Goal: Task Accomplishment & Management: Use online tool/utility

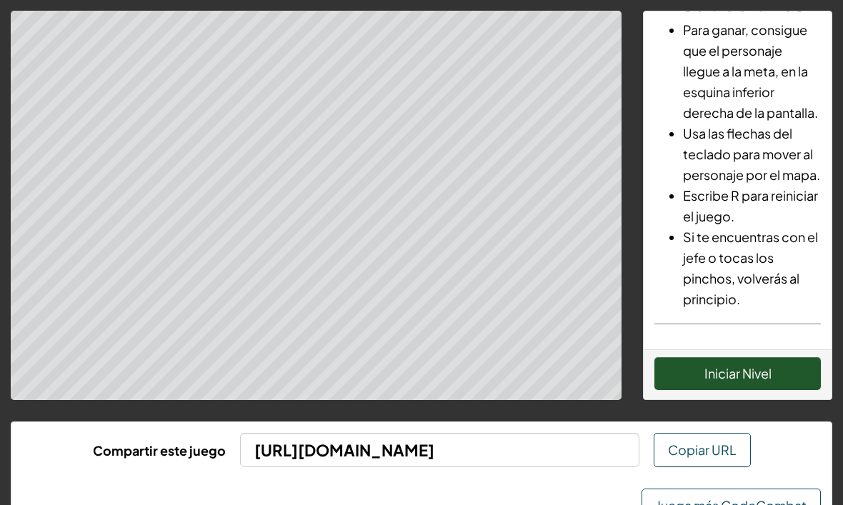
scroll to position [177, 0]
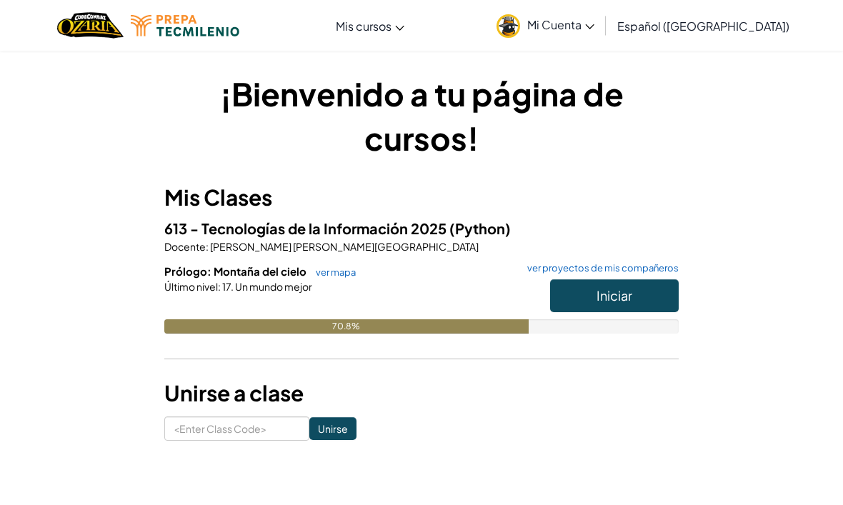
click at [643, 308] on button "Iniciar" at bounding box center [614, 295] width 129 height 33
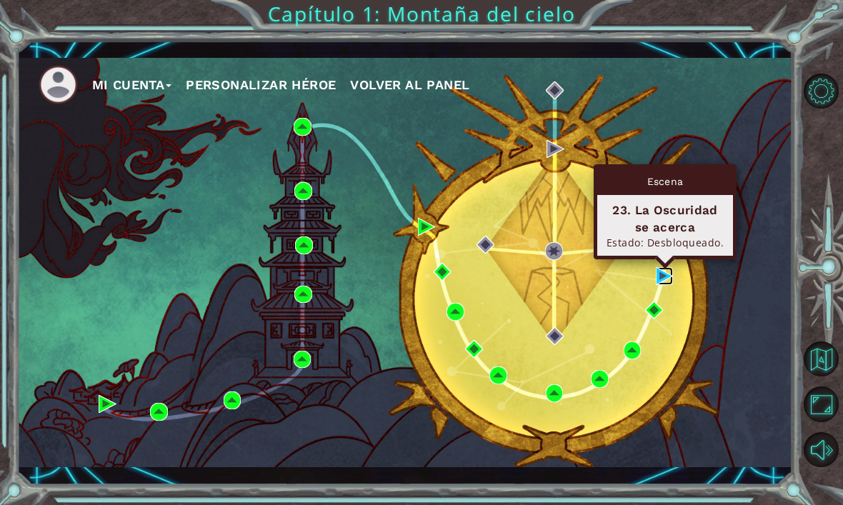
click at [672, 278] on img at bounding box center [665, 276] width 18 height 18
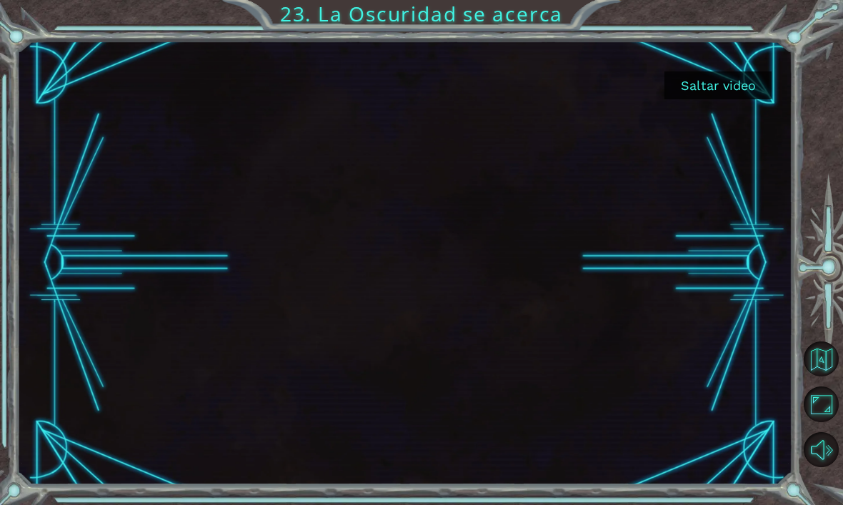
click at [731, 97] on button "Saltar video" at bounding box center [718, 85] width 107 height 28
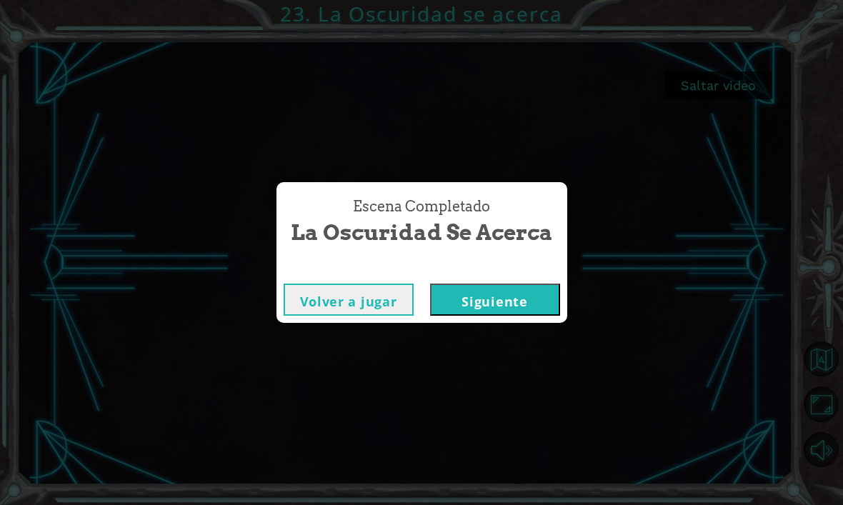
click at [519, 306] on button "Siguiente" at bounding box center [495, 300] width 130 height 32
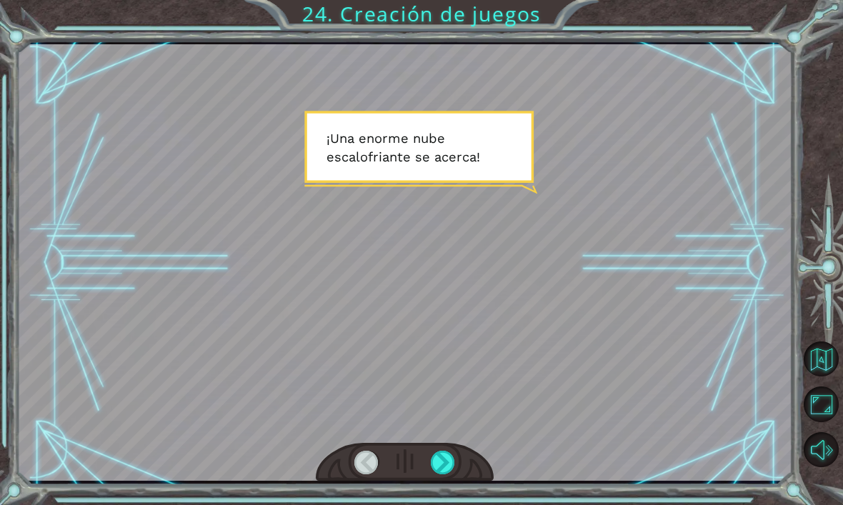
click at [447, 468] on div at bounding box center [443, 463] width 24 height 24
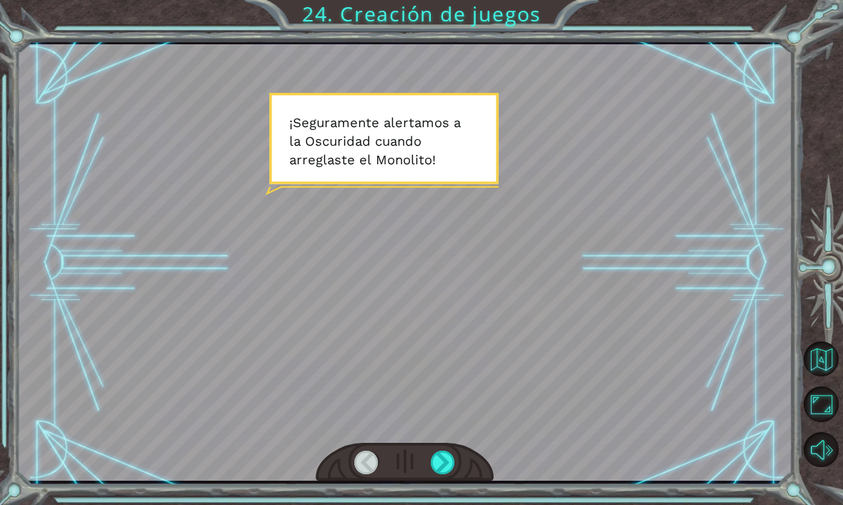
click at [827, 467] on button "Sonido apagado" at bounding box center [821, 449] width 35 height 35
click at [452, 472] on div at bounding box center [443, 463] width 24 height 24
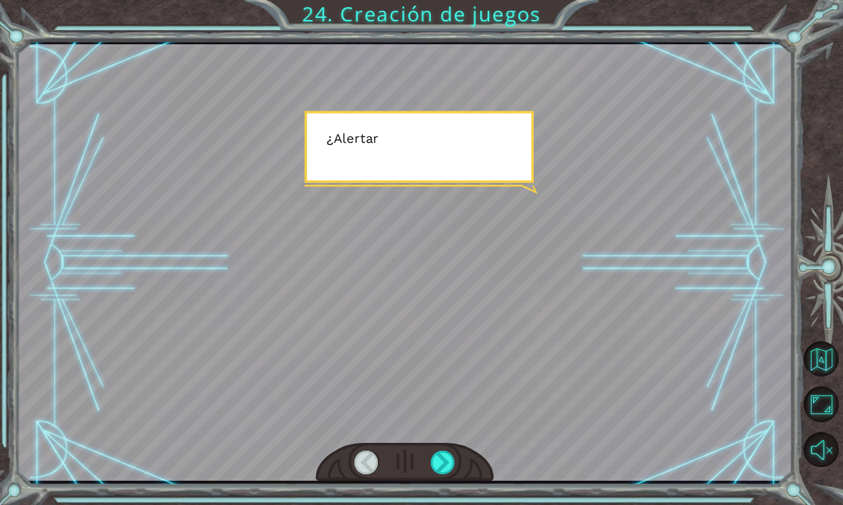
click at [452, 464] on div at bounding box center [443, 463] width 24 height 24
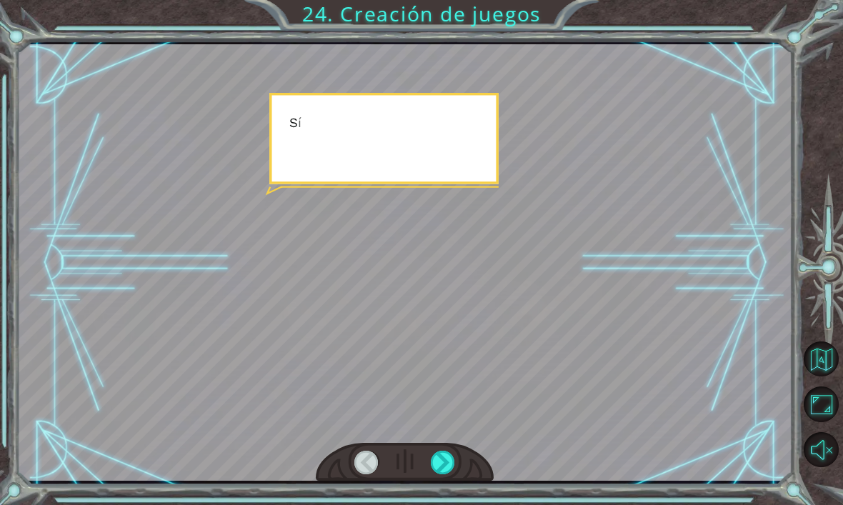
click at [444, 459] on div at bounding box center [443, 463] width 24 height 24
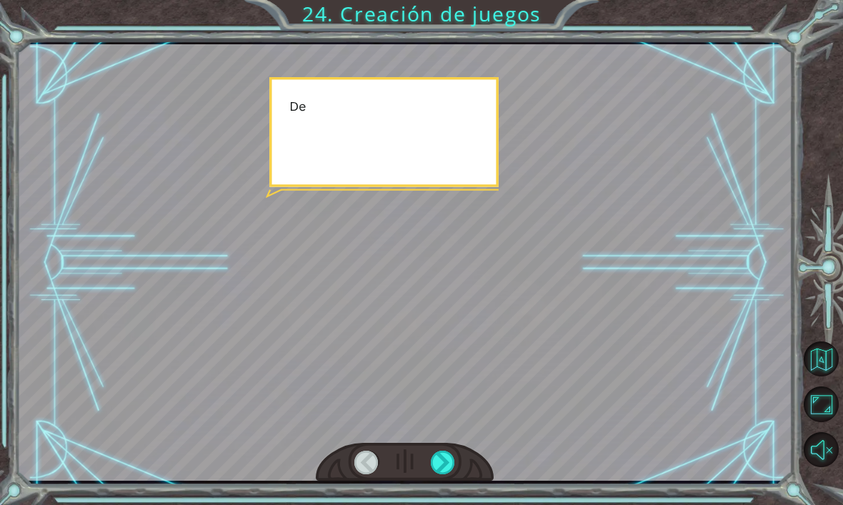
click at [444, 457] on div at bounding box center [443, 463] width 24 height 24
click at [455, 458] on div at bounding box center [443, 463] width 24 height 24
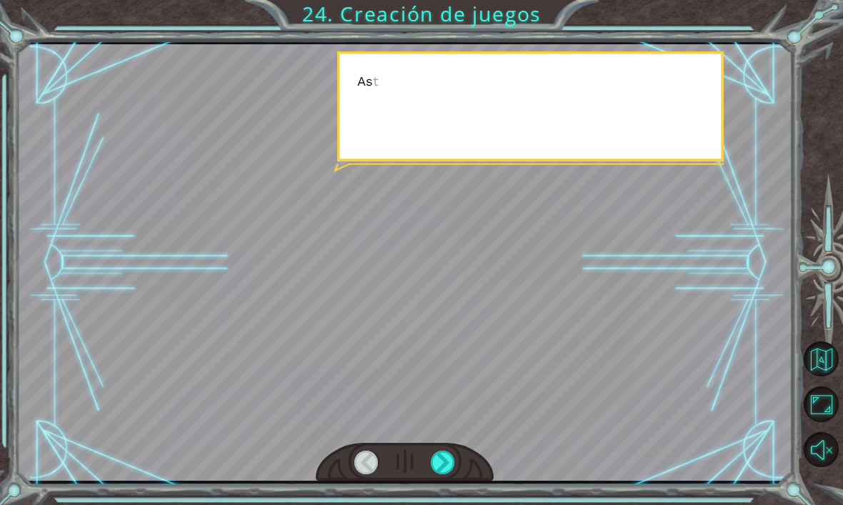
click at [454, 460] on div at bounding box center [443, 463] width 24 height 24
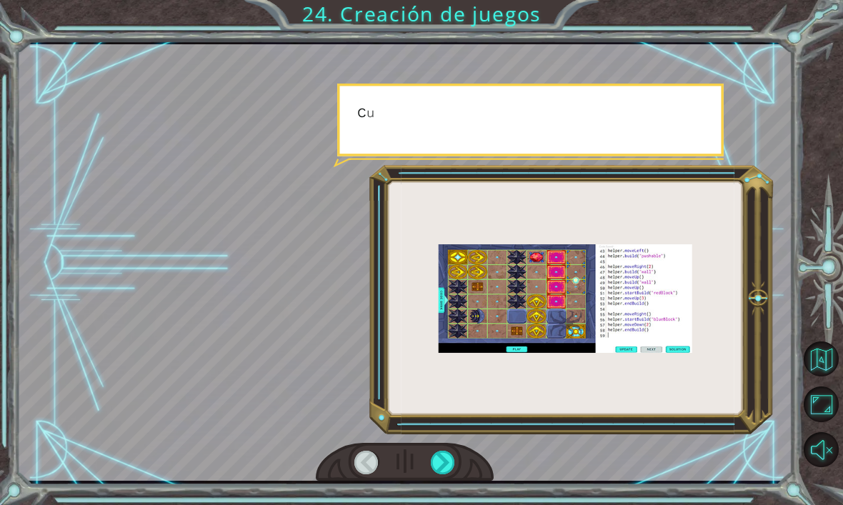
click at [454, 464] on div at bounding box center [443, 463] width 24 height 24
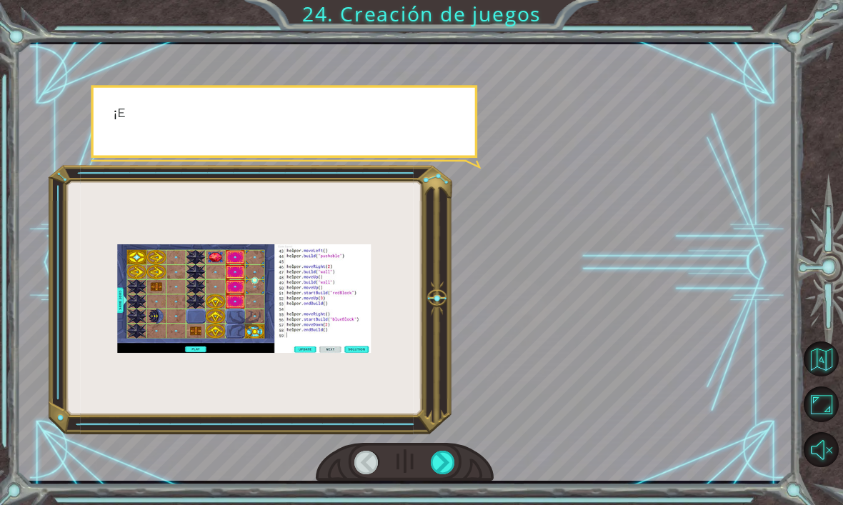
click at [454, 455] on div at bounding box center [443, 463] width 24 height 24
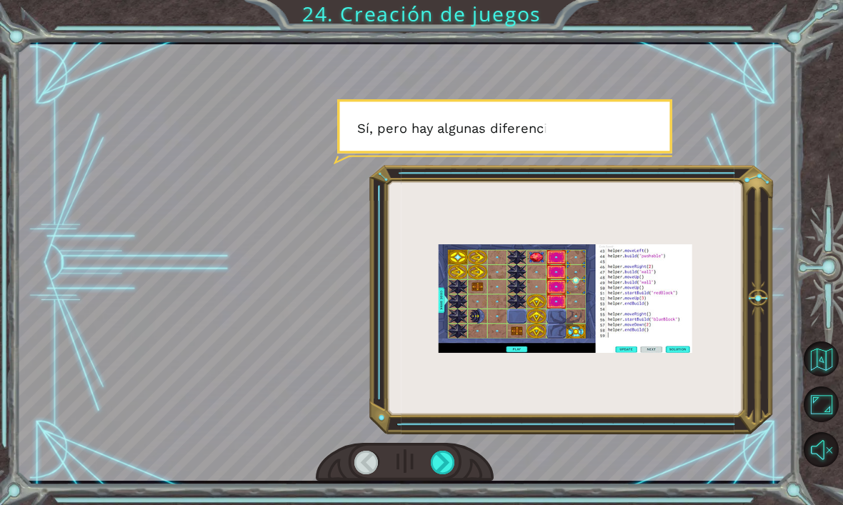
click at [467, 459] on div at bounding box center [405, 462] width 179 height 39
click at [454, 457] on div at bounding box center [443, 463] width 24 height 24
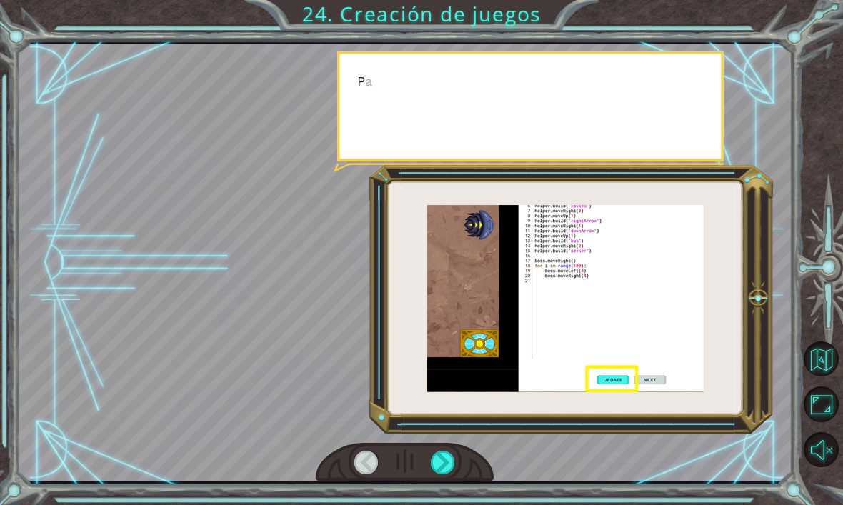
click at [459, 455] on div at bounding box center [405, 462] width 179 height 39
click at [454, 457] on div at bounding box center [443, 463] width 24 height 24
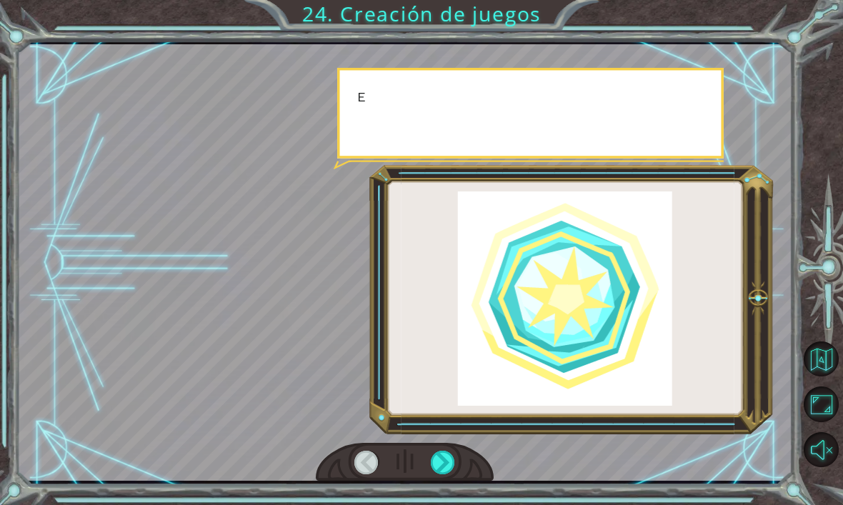
click at [462, 452] on div at bounding box center [405, 462] width 179 height 39
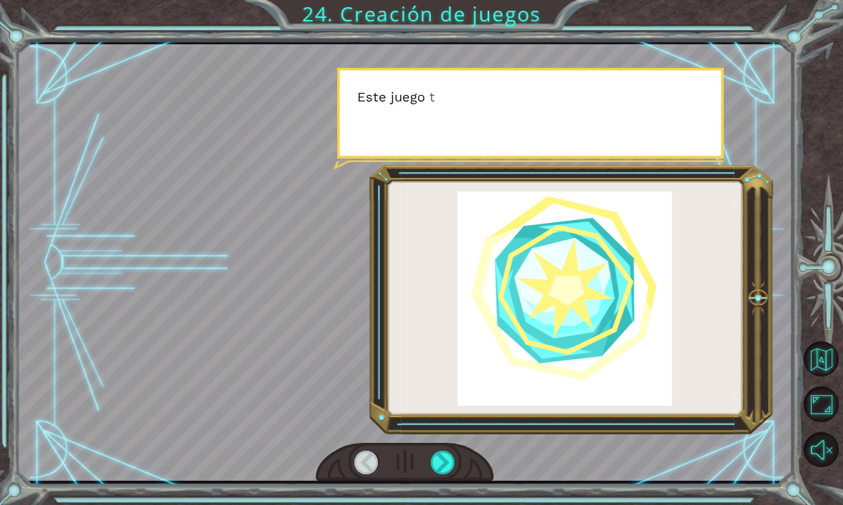
click at [459, 447] on div at bounding box center [405, 462] width 179 height 39
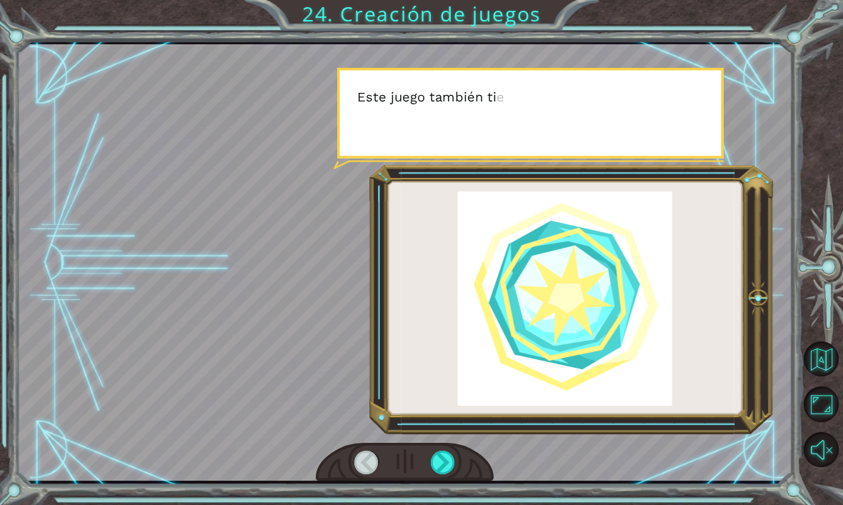
click at [454, 453] on div at bounding box center [443, 463] width 24 height 24
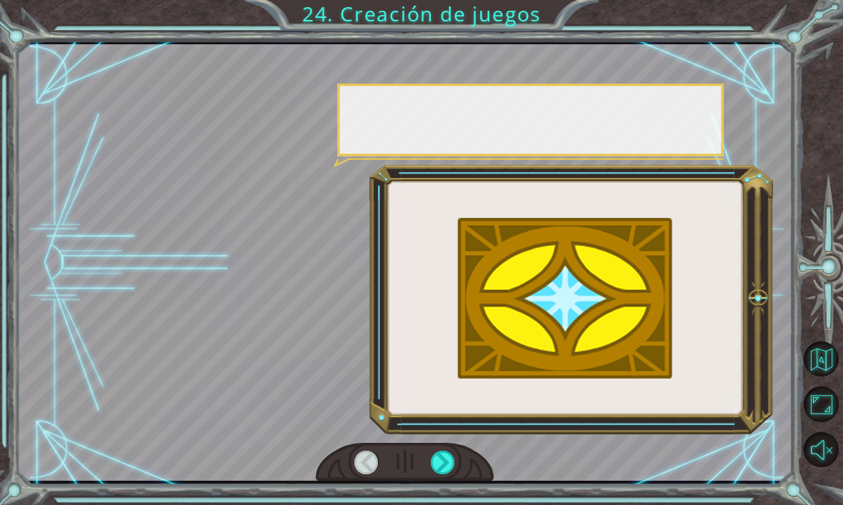
click at [460, 452] on div at bounding box center [405, 462] width 179 height 39
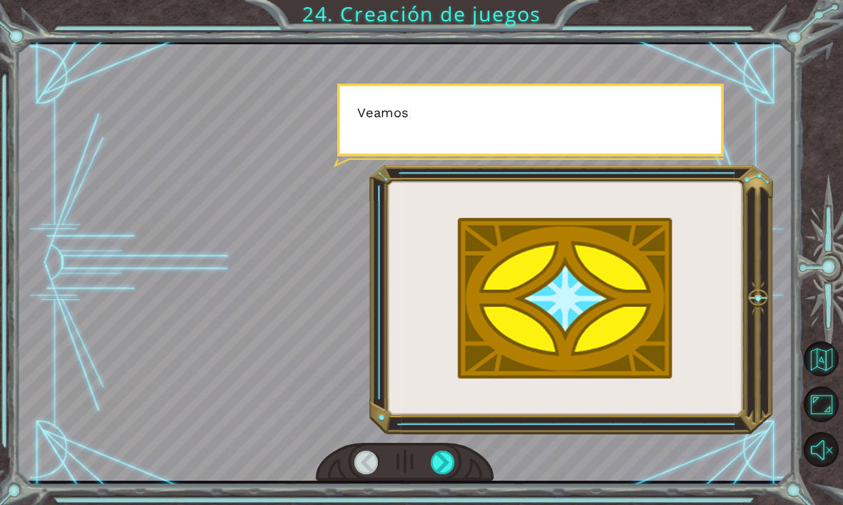
click at [461, 451] on div at bounding box center [405, 462] width 179 height 39
click at [454, 453] on div at bounding box center [443, 463] width 24 height 24
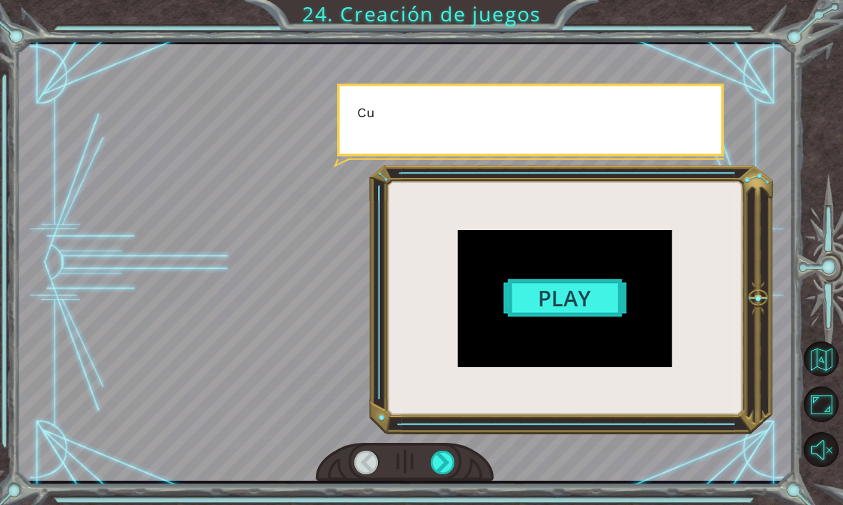
click at [452, 453] on div at bounding box center [443, 463] width 24 height 24
click at [453, 452] on div at bounding box center [443, 463] width 24 height 24
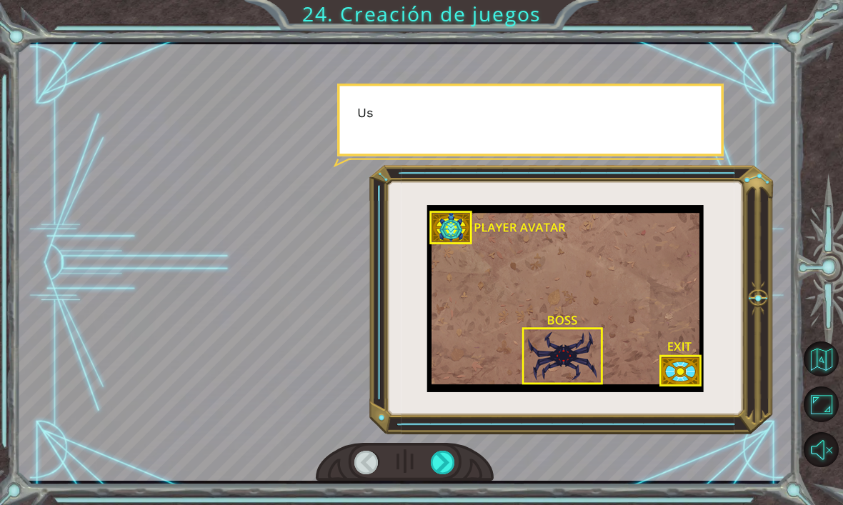
click at [464, 464] on div at bounding box center [405, 462] width 179 height 39
click at [452, 473] on div at bounding box center [443, 463] width 24 height 24
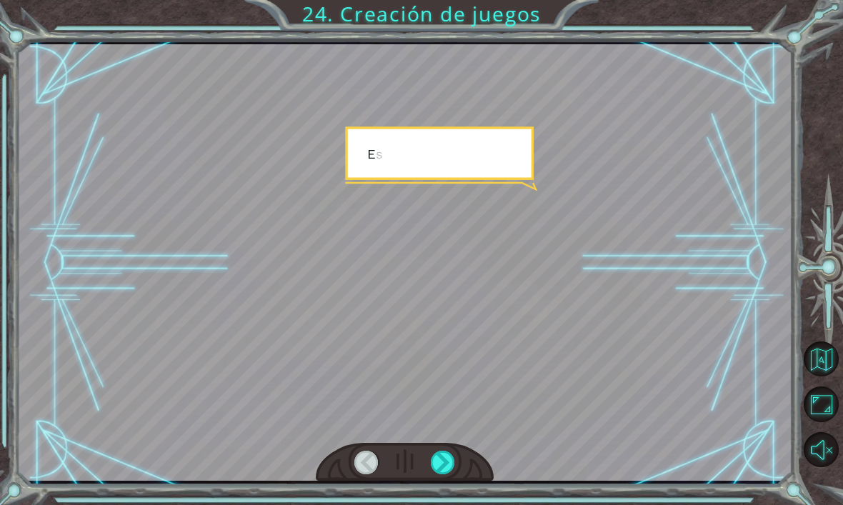
click at [452, 469] on div at bounding box center [443, 463] width 24 height 24
click at [454, 460] on div at bounding box center [443, 463] width 24 height 24
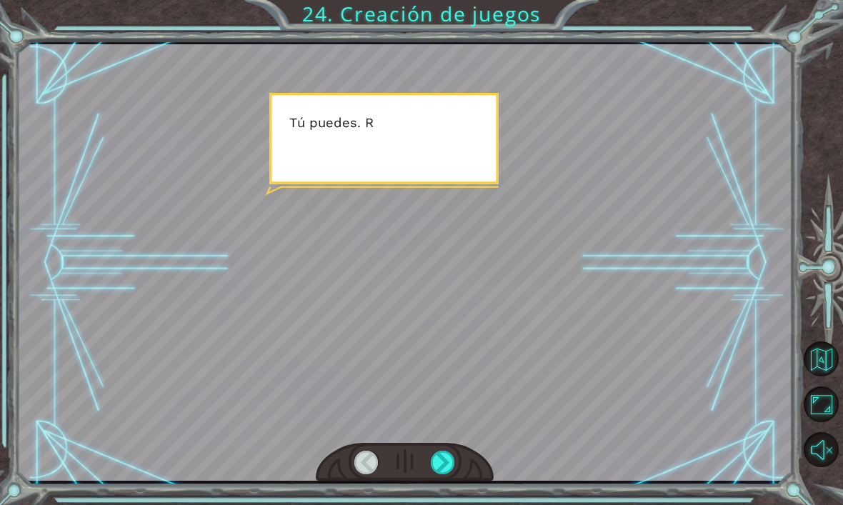
click at [454, 460] on div at bounding box center [443, 463] width 24 height 24
click at [455, 465] on div at bounding box center [443, 463] width 24 height 24
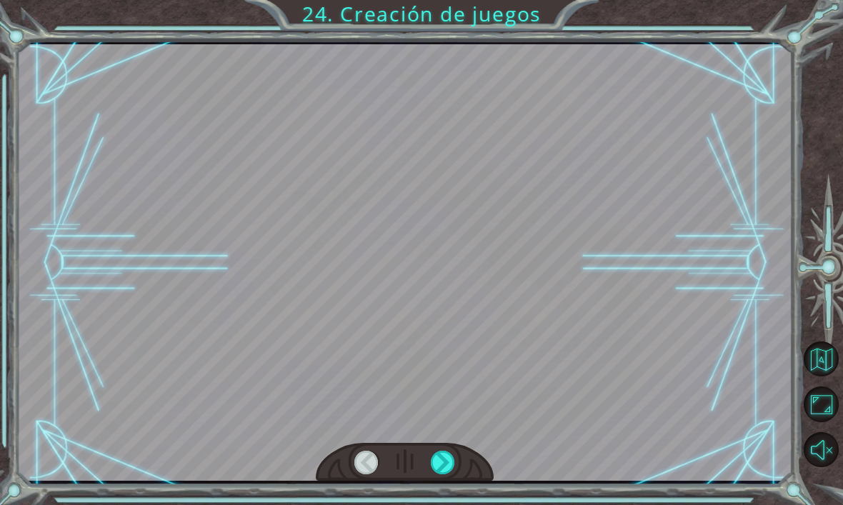
click at [454, 454] on div at bounding box center [443, 463] width 24 height 24
click at [463, 467] on div at bounding box center [405, 462] width 179 height 39
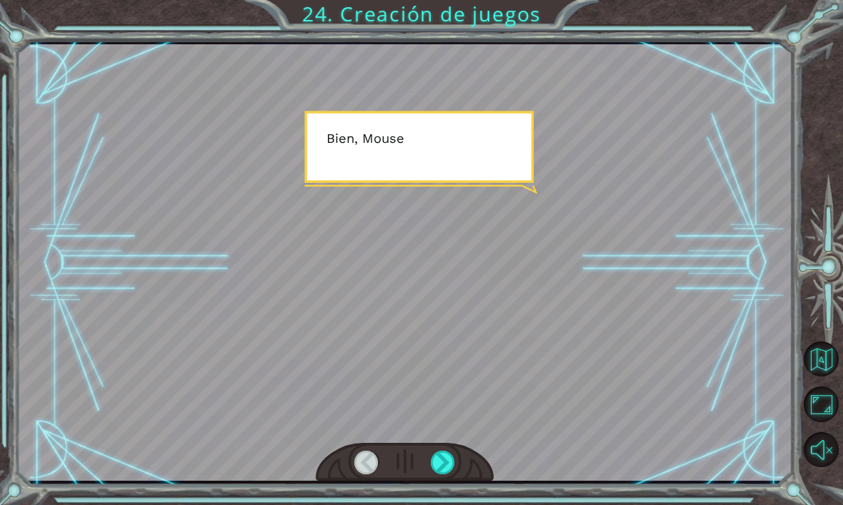
click at [455, 471] on div at bounding box center [443, 463] width 24 height 24
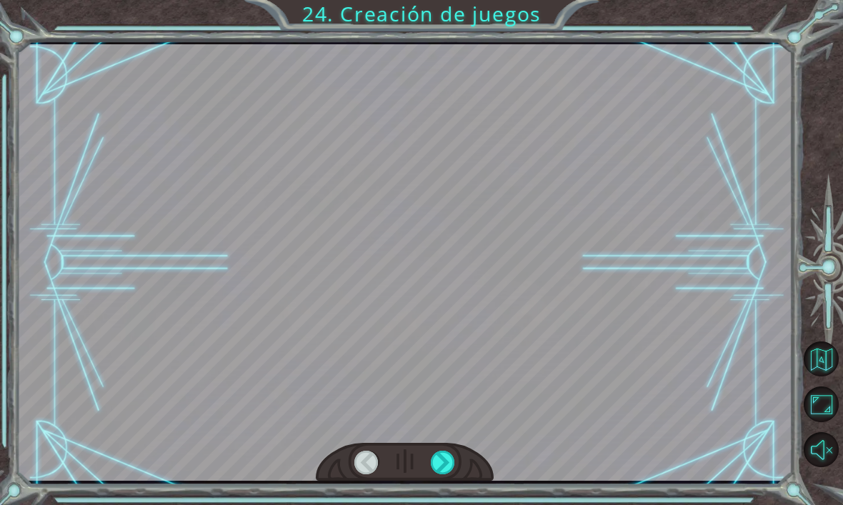
click at [450, 470] on div at bounding box center [443, 463] width 24 height 24
click at [453, 472] on div at bounding box center [443, 463] width 24 height 24
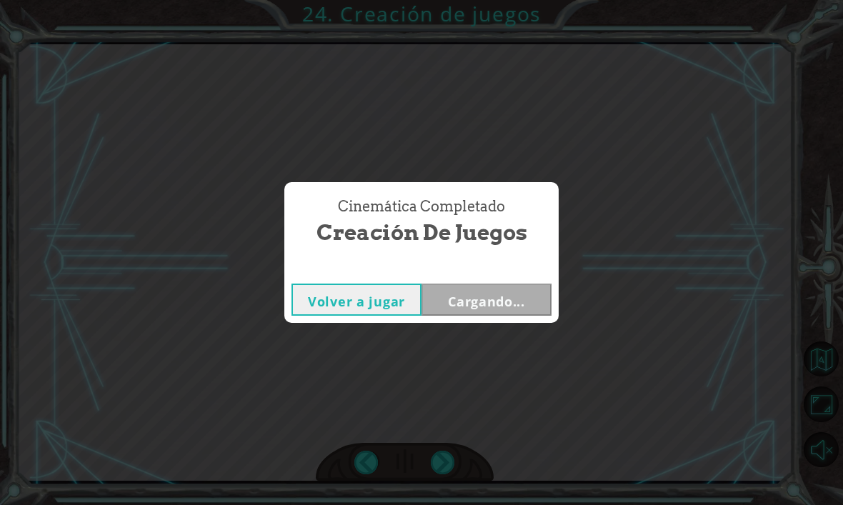
click at [453, 468] on div "Cinemática Completado Creación de juegos Volver a jugar Cargando..." at bounding box center [421, 252] width 843 height 505
click at [518, 311] on button "Siguiente" at bounding box center [487, 300] width 130 height 32
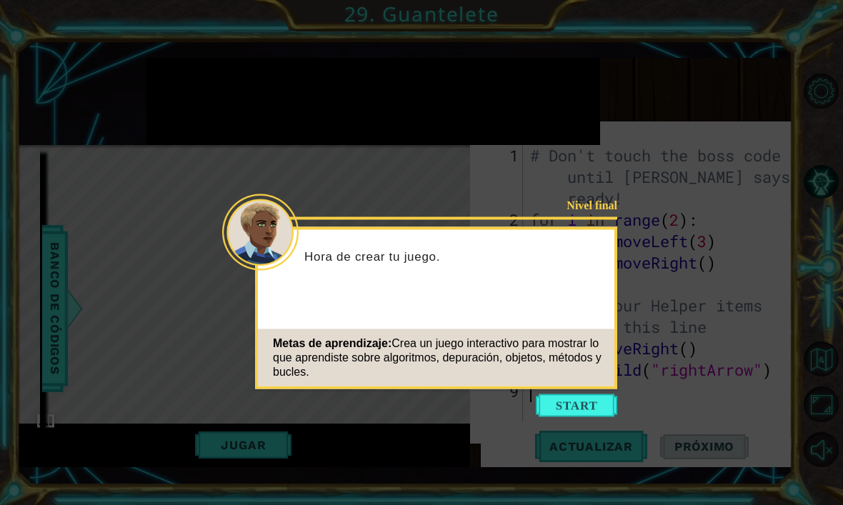
click at [548, 402] on button "Start" at bounding box center [576, 405] width 81 height 23
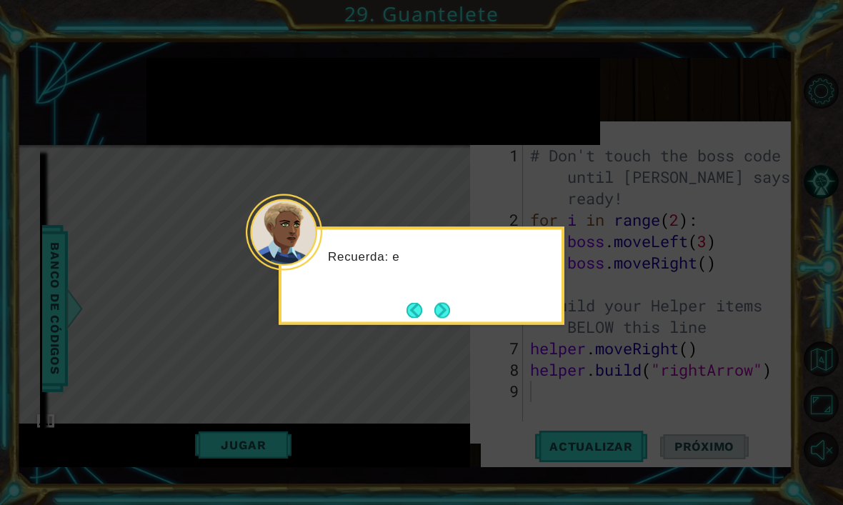
click at [439, 314] on button "Next" at bounding box center [442, 310] width 16 height 16
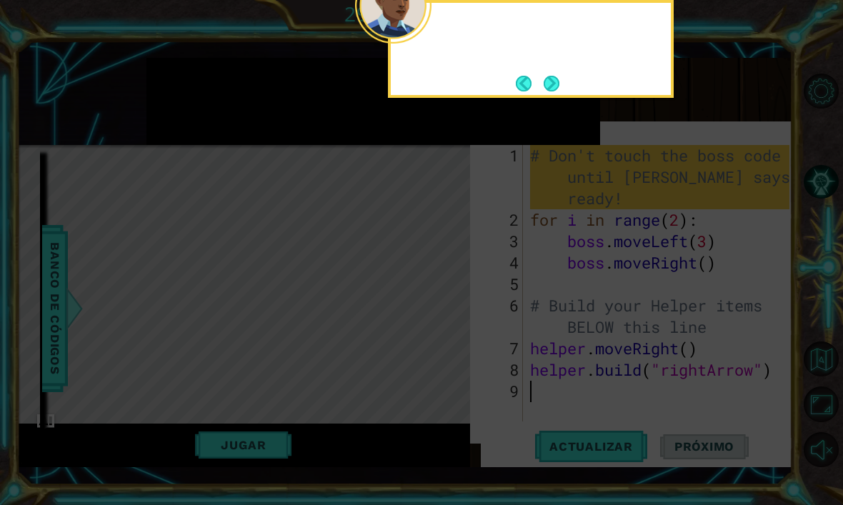
scroll to position [7, 0]
click at [437, 312] on icon at bounding box center [421, 118] width 843 height 775
click at [548, 88] on button "Next" at bounding box center [552, 84] width 16 height 16
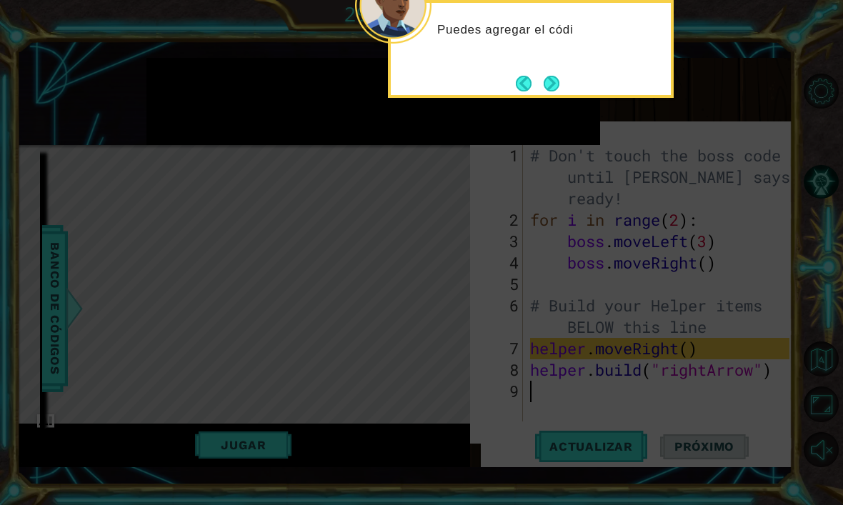
click at [552, 91] on button "Next" at bounding box center [552, 84] width 16 height 16
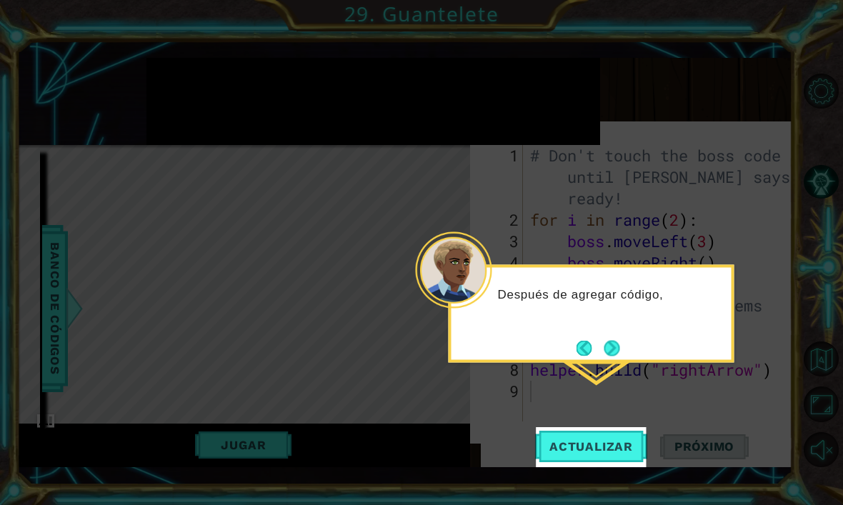
click at [610, 442] on span "Actualizar" at bounding box center [591, 446] width 112 height 14
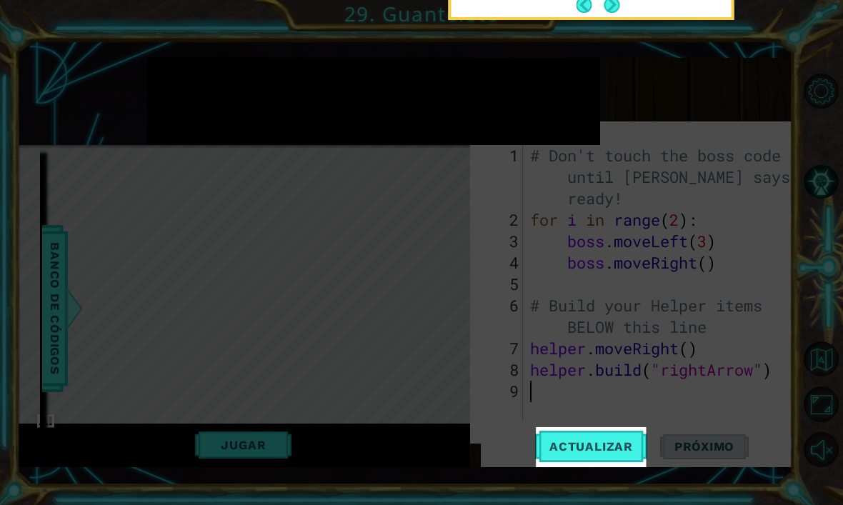
click at [635, 383] on icon at bounding box center [421, 252] width 843 height 505
click at [607, 466] on button "Actualizar" at bounding box center [591, 447] width 112 height 41
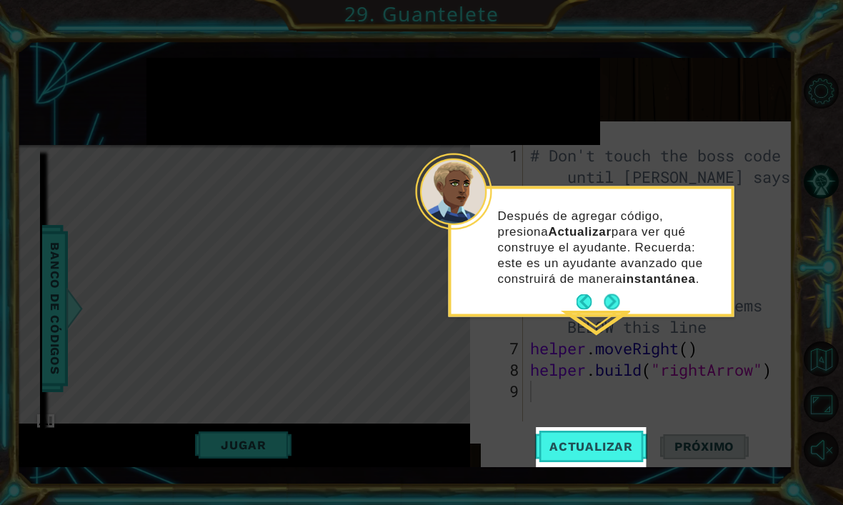
click at [590, 454] on span "Actualizar" at bounding box center [591, 446] width 112 height 14
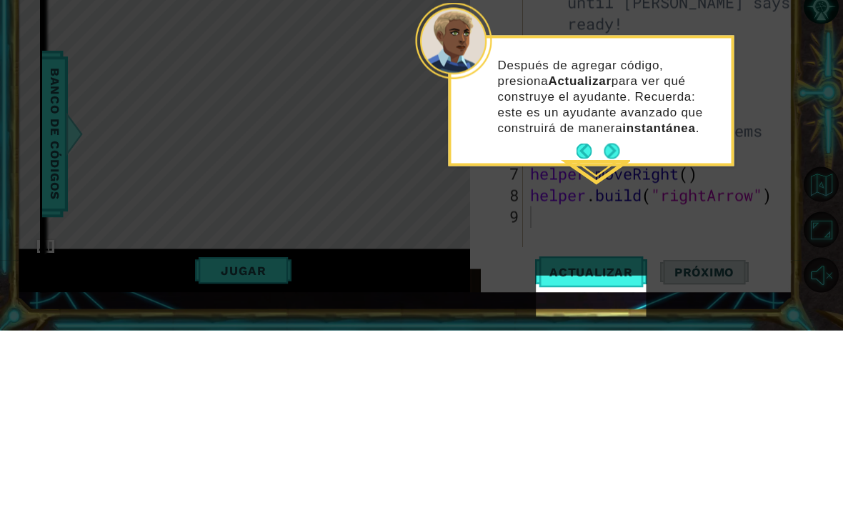
scroll to position [0, 0]
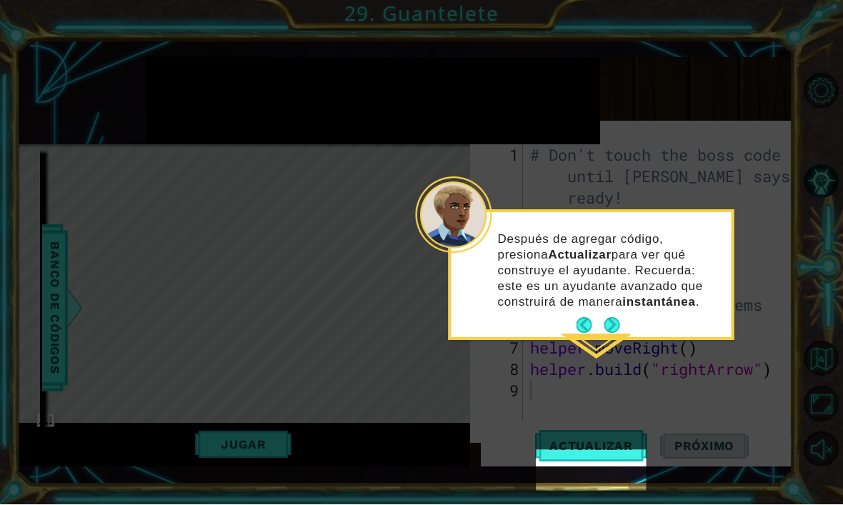
click at [735, 113] on icon at bounding box center [421, 276] width 843 height 553
click at [622, 316] on div "Después de agregar código, presiona Actualizar para ver qué construye el ayudan…" at bounding box center [592, 278] width 280 height 119
click at [619, 331] on button "Next" at bounding box center [612, 326] width 16 height 16
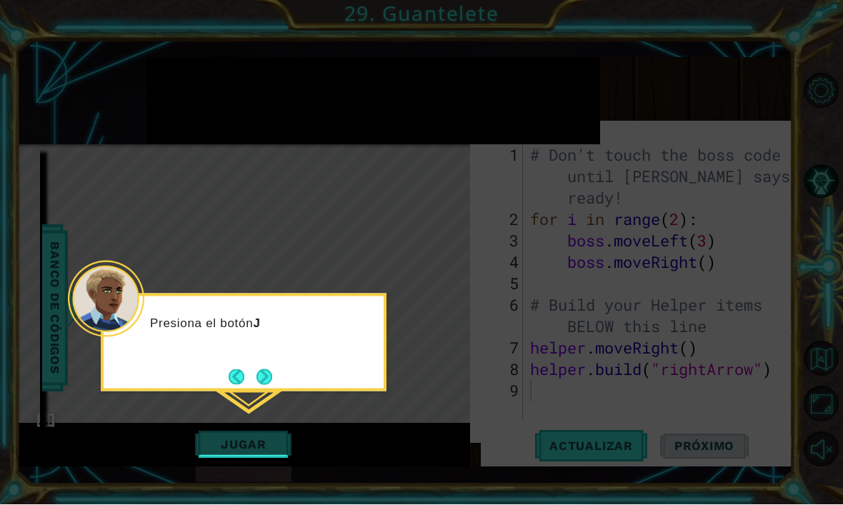
click at [250, 459] on button "Jugar" at bounding box center [243, 445] width 96 height 27
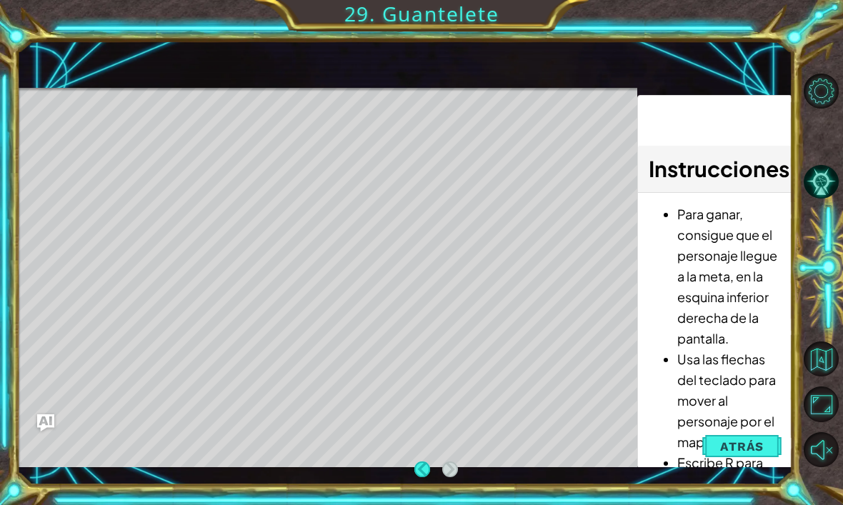
scroll to position [36, 0]
click at [179, 119] on div "Level Map" at bounding box center [347, 298] width 660 height 421
click at [557, 468] on div "Level Map" at bounding box center [347, 298] width 660 height 421
click at [758, 459] on button "Atrás" at bounding box center [741, 446] width 79 height 29
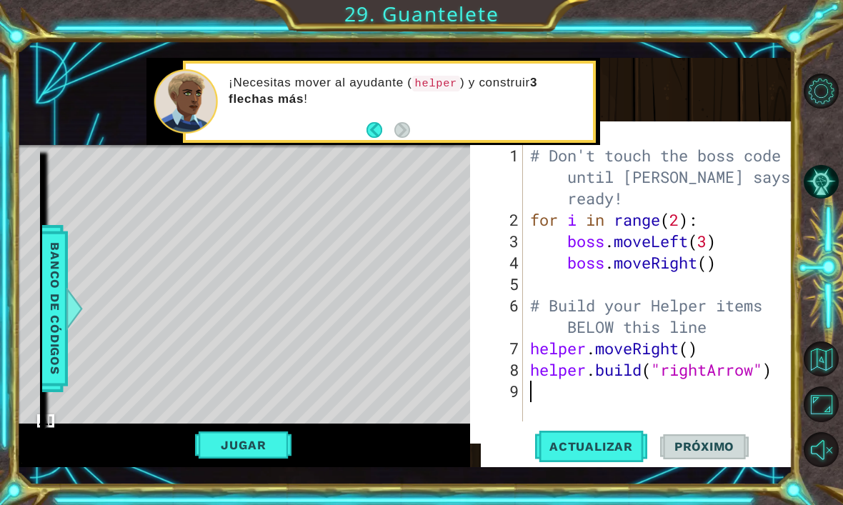
scroll to position [0, 0]
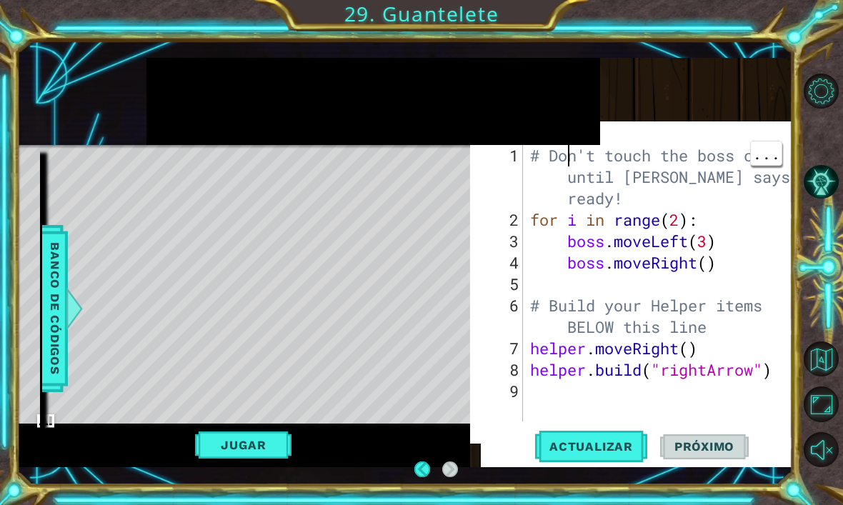
type textarea "for i in range(2):"
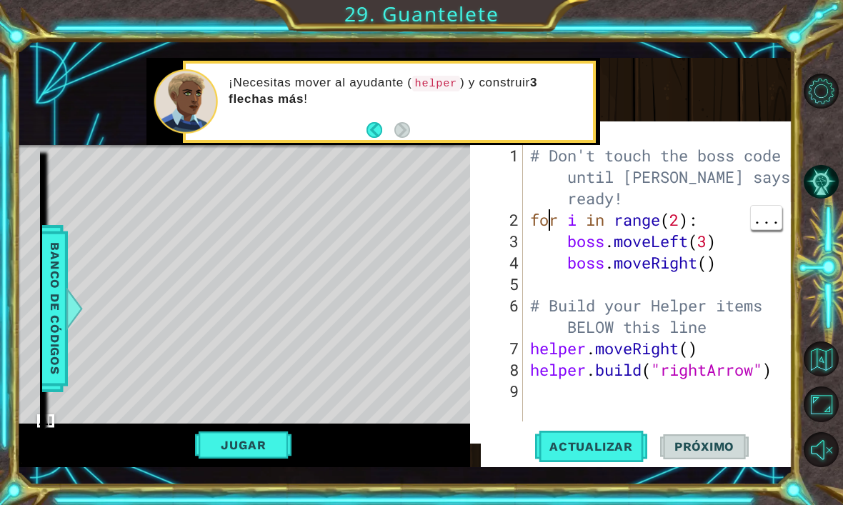
click at [267, 442] on button "Jugar" at bounding box center [243, 445] width 96 height 27
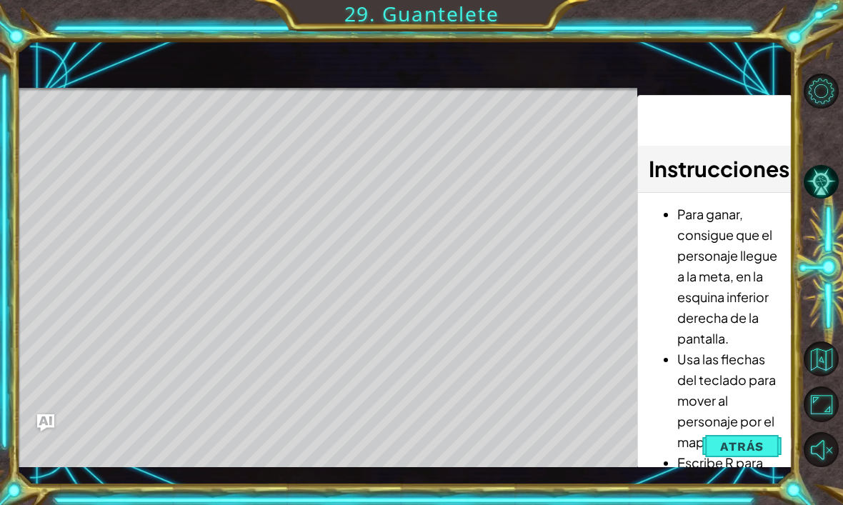
click at [730, 256] on li "Para ganar, consigue que el personaje llegue a la meta, en la esquina inferior …" at bounding box center [729, 276] width 104 height 145
click at [752, 445] on span "Atrás" at bounding box center [742, 446] width 44 height 14
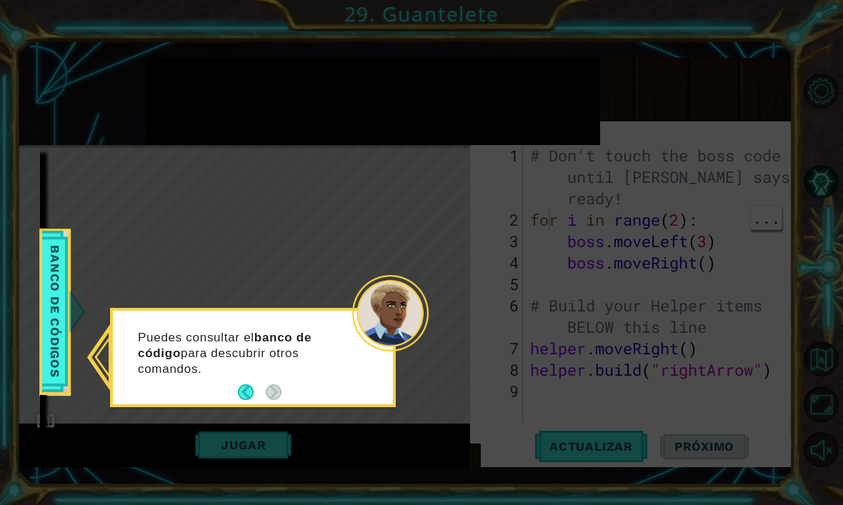
click at [65, 356] on span "Banco de códigos" at bounding box center [55, 311] width 23 height 143
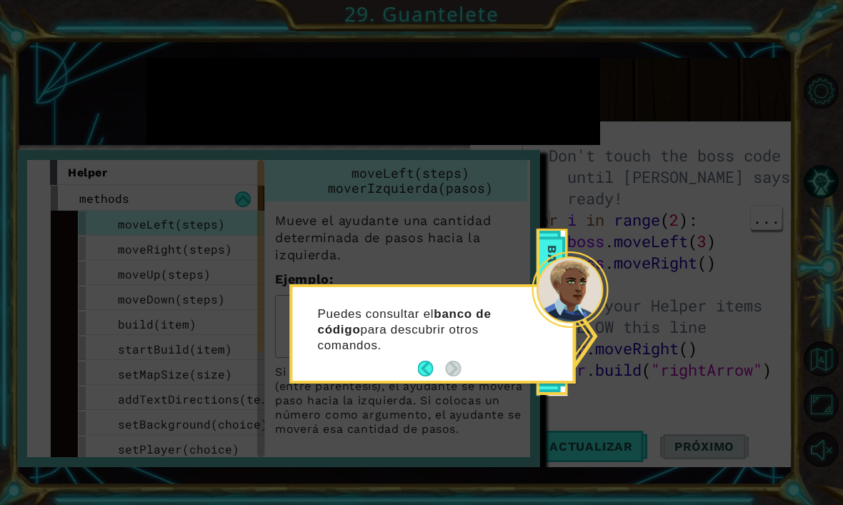
click at [450, 336] on div "Puedes consultar el banco de código para descubrir otros comandos." at bounding box center [433, 337] width 280 height 88
click at [439, 361] on button "Back" at bounding box center [432, 369] width 28 height 16
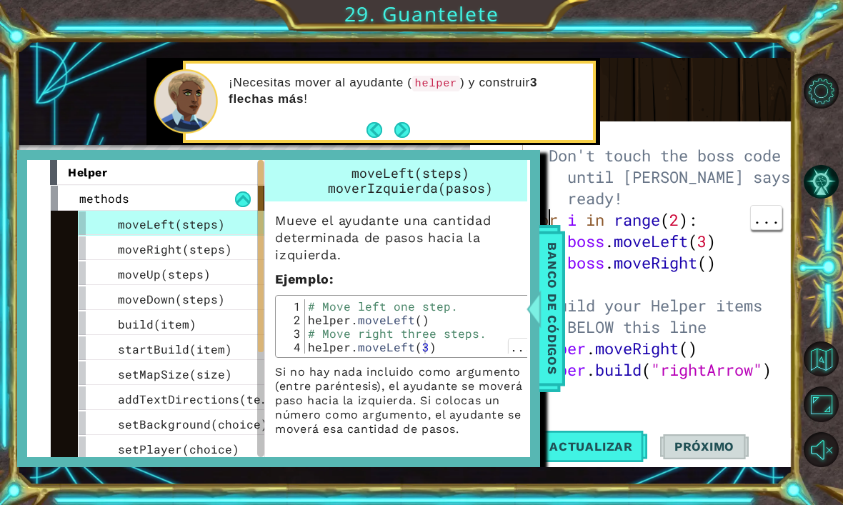
click at [547, 263] on span "Banco de códigos" at bounding box center [552, 308] width 23 height 148
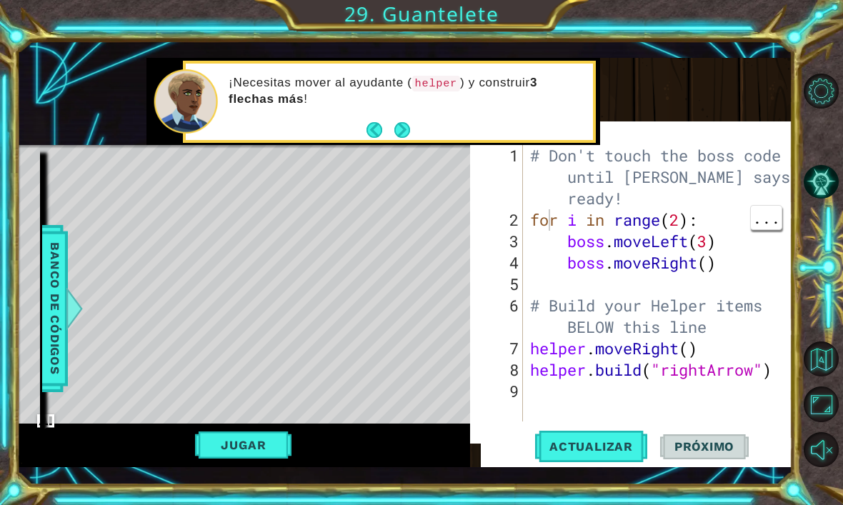
click at [400, 133] on button "Next" at bounding box center [402, 130] width 16 height 16
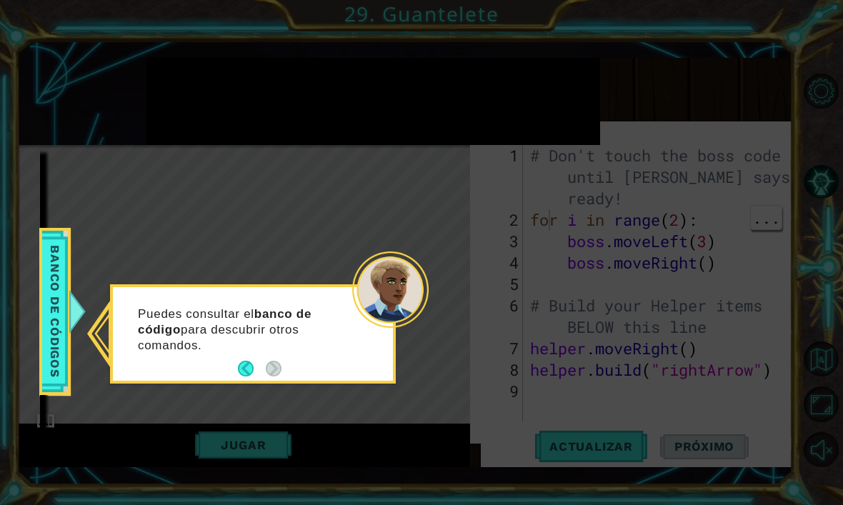
click at [320, 307] on p "Puedes consultar el banco de código para descubrir otros comandos." at bounding box center [245, 330] width 214 height 47
click at [286, 340] on div "Puedes consultar el banco de código para descubrir otros comandos." at bounding box center [253, 337] width 280 height 88
click at [247, 361] on button "Back" at bounding box center [252, 369] width 28 height 16
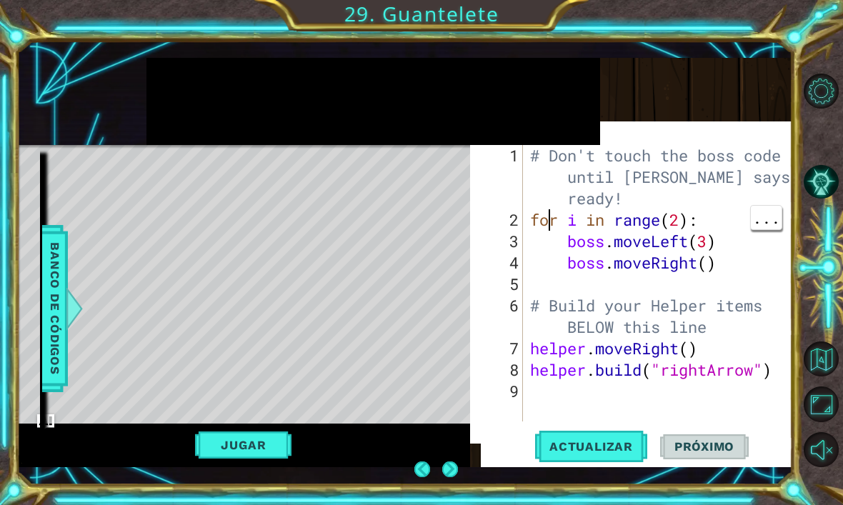
scroll to position [48, 0]
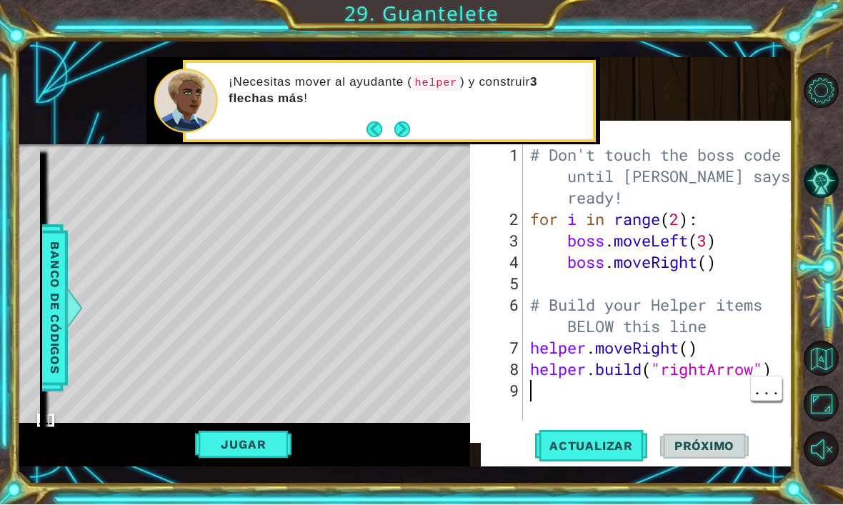
click at [577, 407] on div "# Don't touch the boss code until [PERSON_NAME] says you're ready! for i in ran…" at bounding box center [661, 327] width 269 height 364
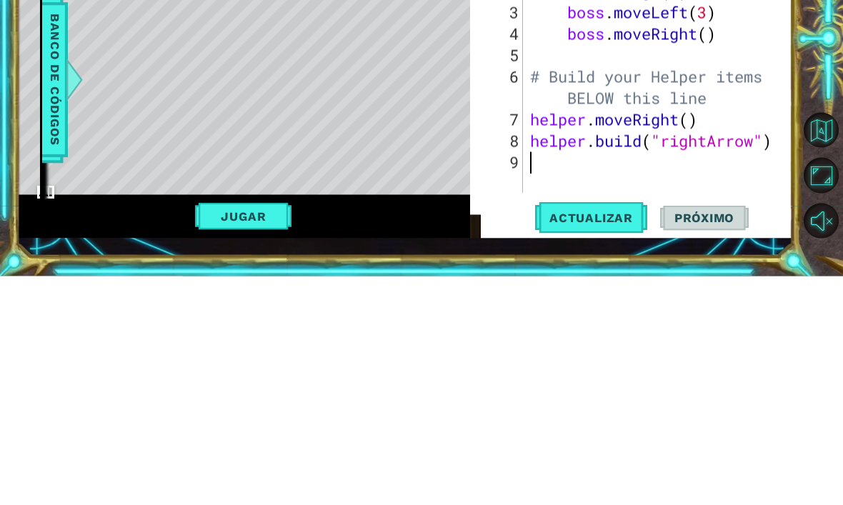
type textarea "g"
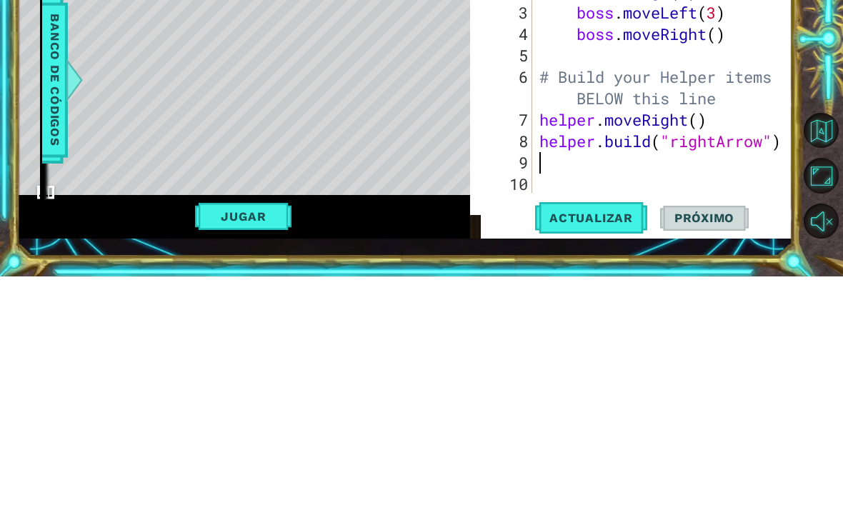
type textarea "h"
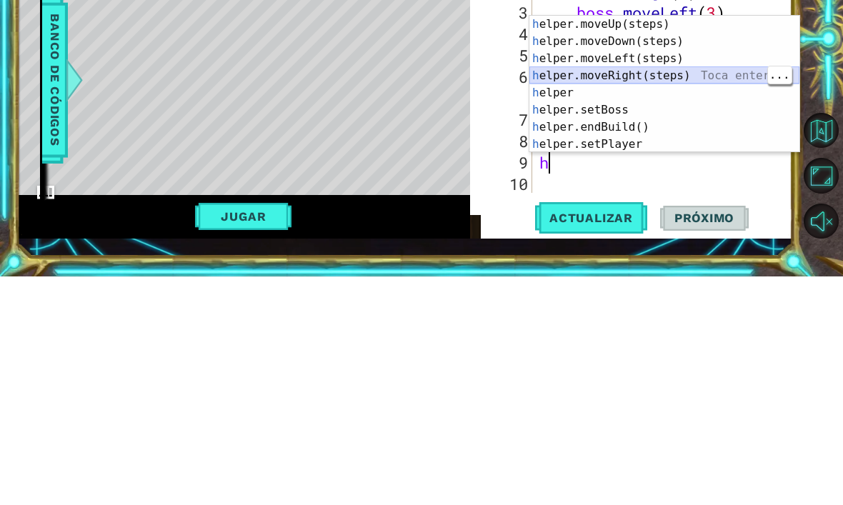
click at [692, 244] on div "h elper.moveUp(steps) Toca enter h elper.moveDown(steps) Toca enter h elper.mov…" at bounding box center [664, 329] width 270 height 171
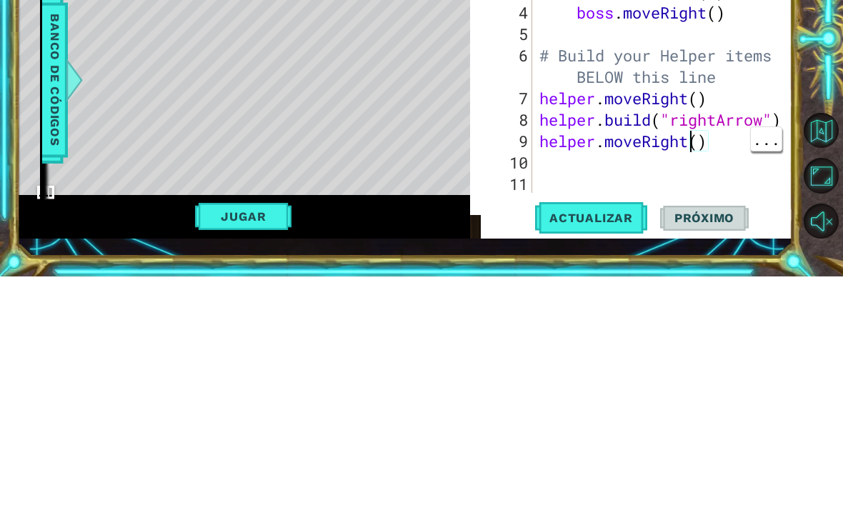
click at [695, 146] on div "# Don't touch the boss code until [PERSON_NAME] says you're ready! for i in ran…" at bounding box center [667, 306] width 260 height 364
type textarea "helper.moveRight(3)"
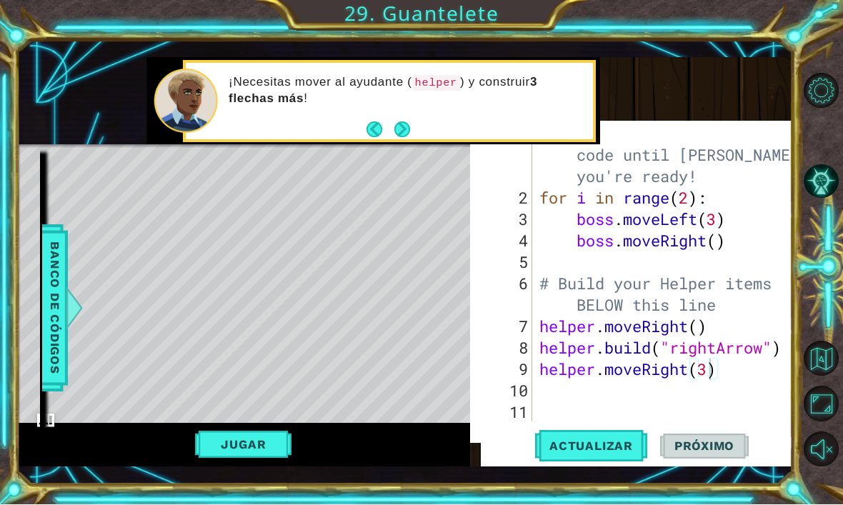
click at [267, 432] on button "Jugar" at bounding box center [243, 445] width 96 height 27
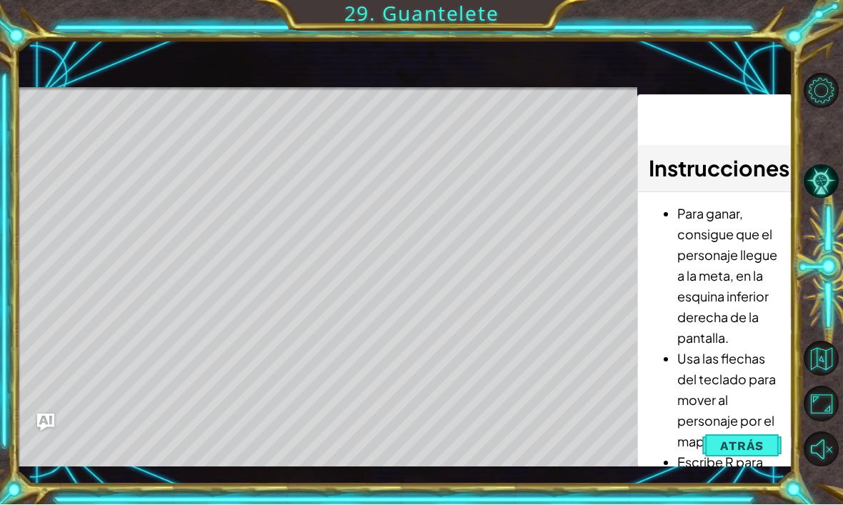
click at [752, 454] on button "Atrás" at bounding box center [741, 446] width 79 height 29
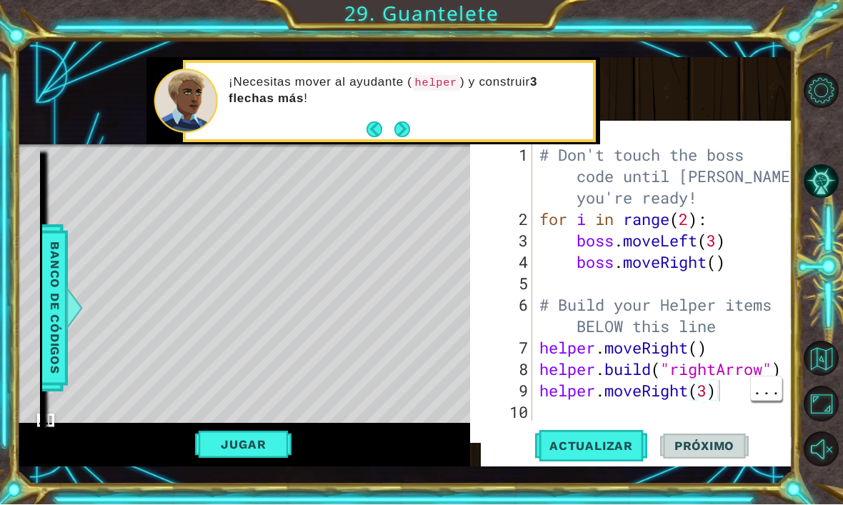
scroll to position [21, 0]
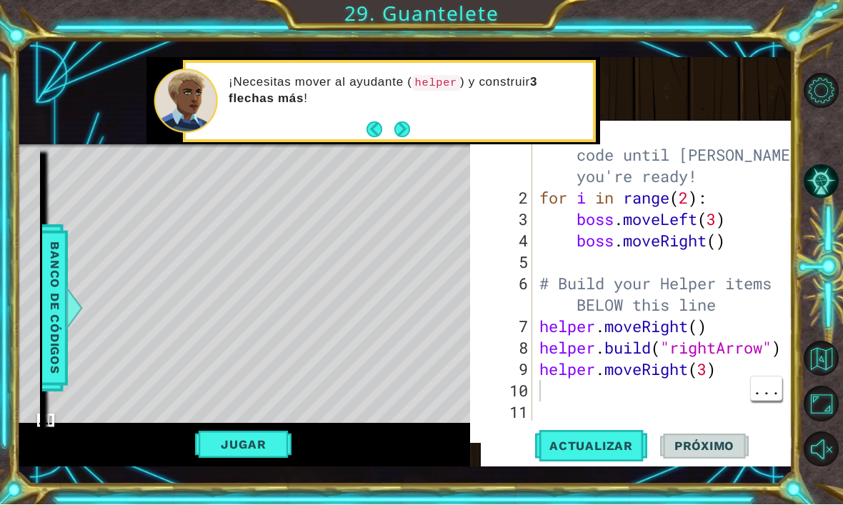
click at [692, 370] on div "# Don't touch the boss code until [PERSON_NAME] says you're ready! for i in ran…" at bounding box center [667, 306] width 260 height 364
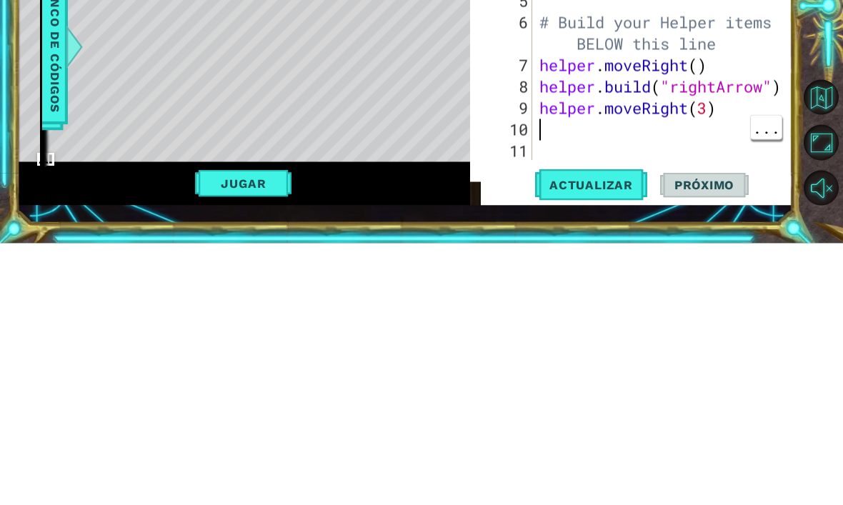
scroll to position [0, 0]
click at [726, 125] on div "# Don't touch the boss code until [PERSON_NAME] says you're ready! for i in ran…" at bounding box center [667, 306] width 260 height 364
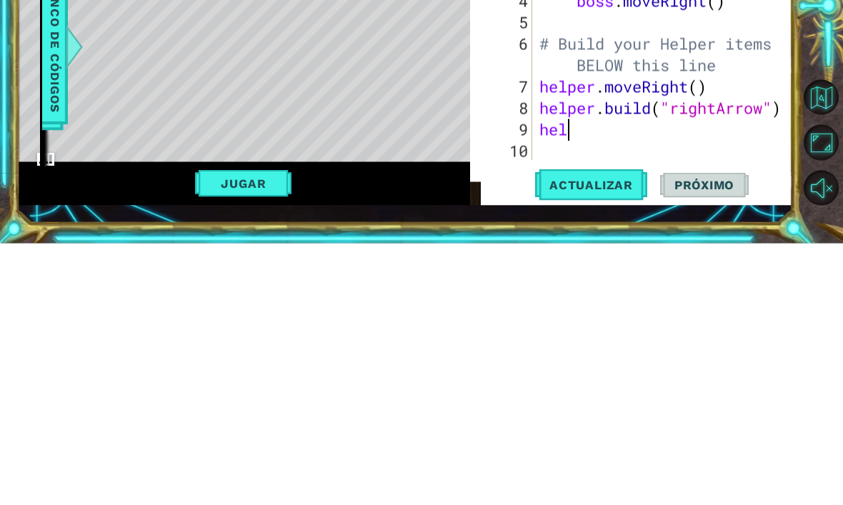
type textarea "h"
type textarea "[DOMAIN_NAME]("rightArrow")"
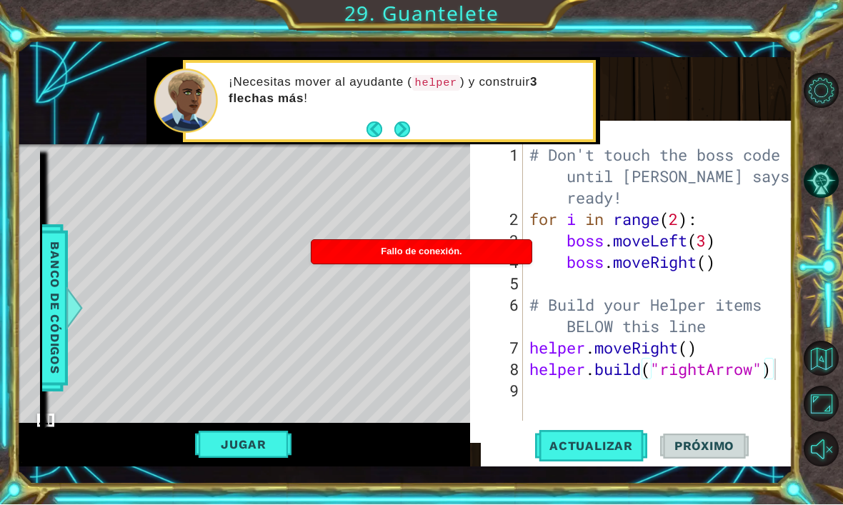
click at [147, 484] on div "1 ההההההההההההההההההההההההההההההההההההההההההההההההההההההההההההההההההההההההההההה…" at bounding box center [421, 252] width 843 height 505
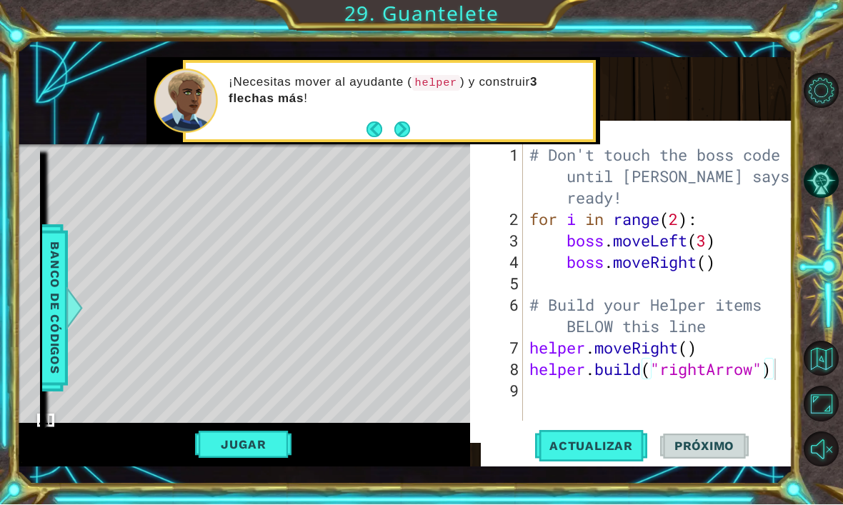
click at [181, 336] on div "Level Map" at bounding box center [347, 355] width 660 height 421
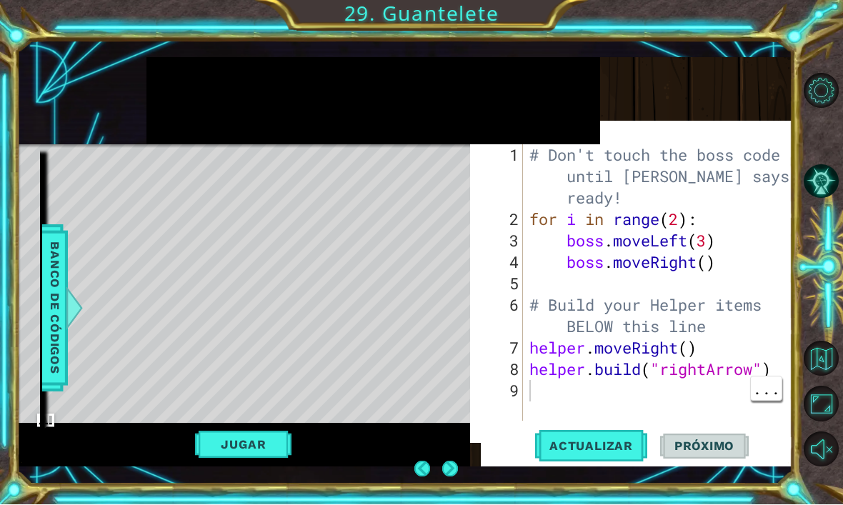
click at [701, 289] on div "# Don't touch the boss code until [PERSON_NAME] says you're ready! for i in ran…" at bounding box center [662, 327] width 270 height 364
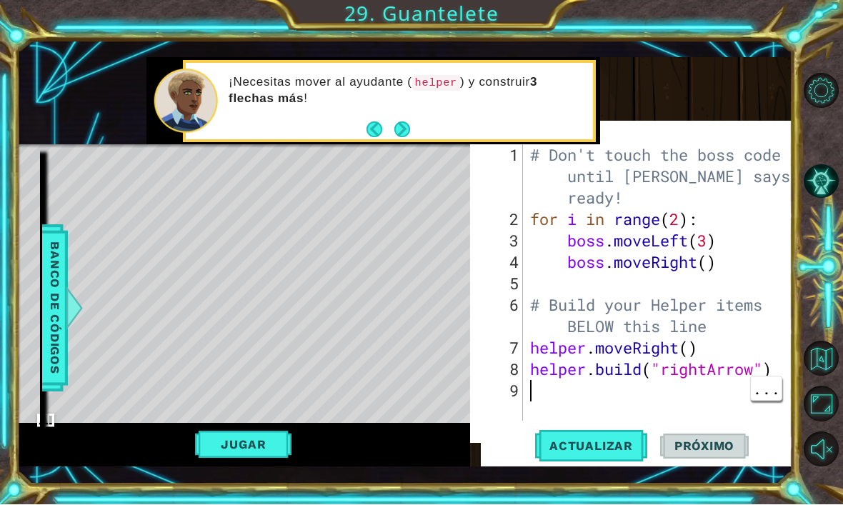
click at [650, 395] on div "# Don't touch the boss code until [PERSON_NAME] says you're ready! for i in ran…" at bounding box center [661, 327] width 269 height 364
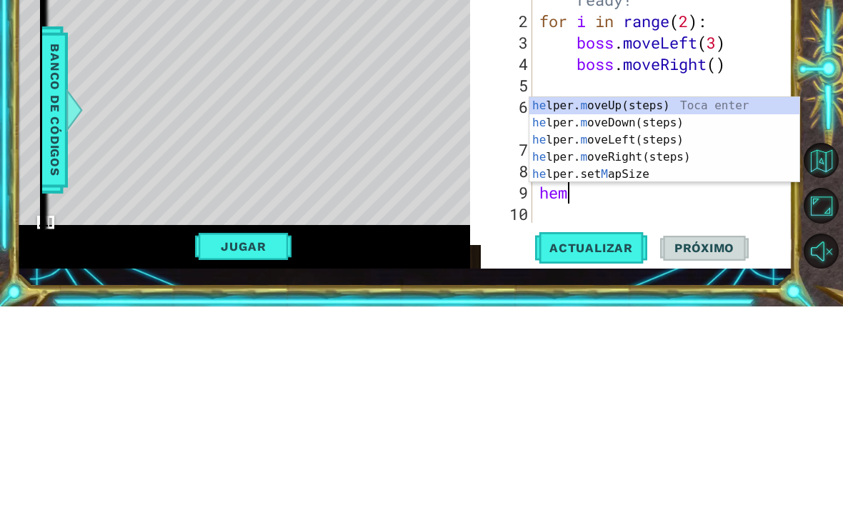
scroll to position [0, 1]
type textarea "he"
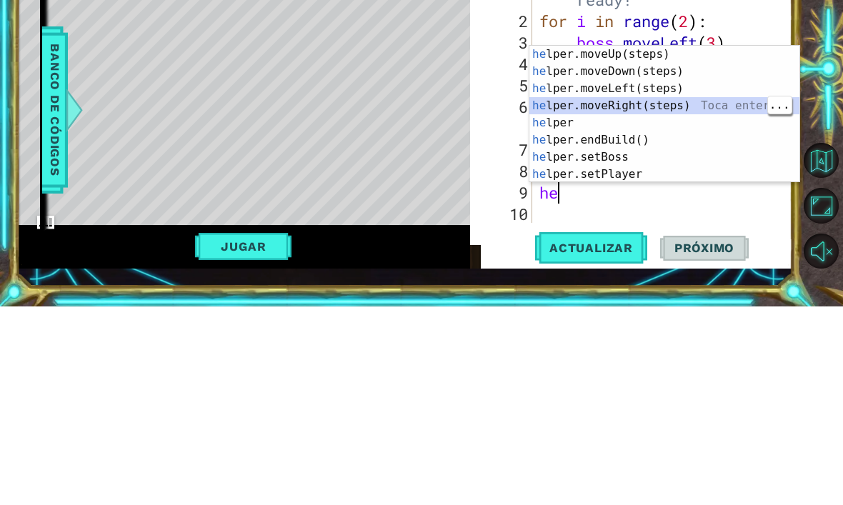
click at [672, 244] on div "he lper.moveUp(steps) Toca enter he lper.moveDown(steps) Toca enter he lper.mov…" at bounding box center [664, 329] width 270 height 171
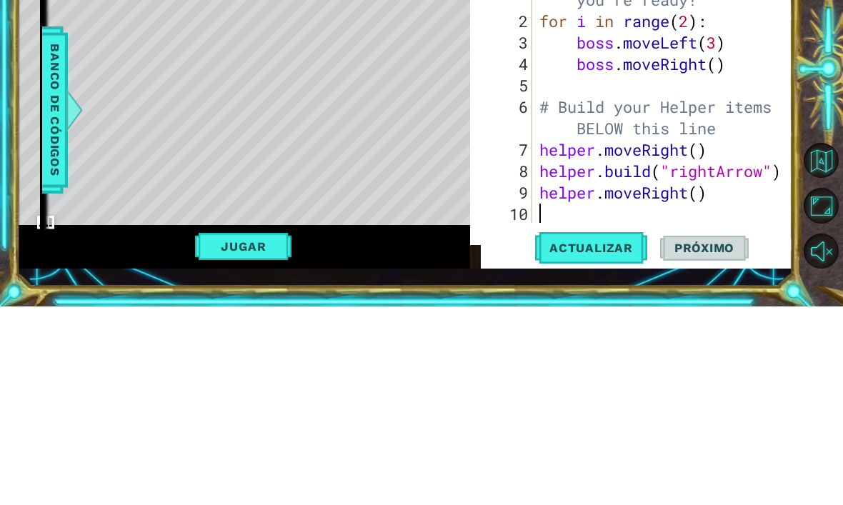
scroll to position [21, 0]
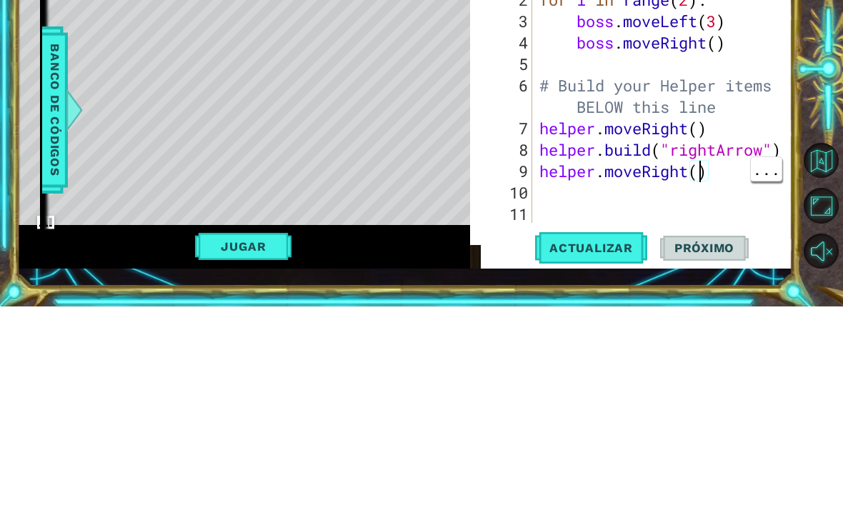
click at [702, 176] on div "# Don't touch the boss code until [PERSON_NAME] says you're ready! for i in ran…" at bounding box center [667, 306] width 260 height 364
type textarea "helper.moveRight(7)"
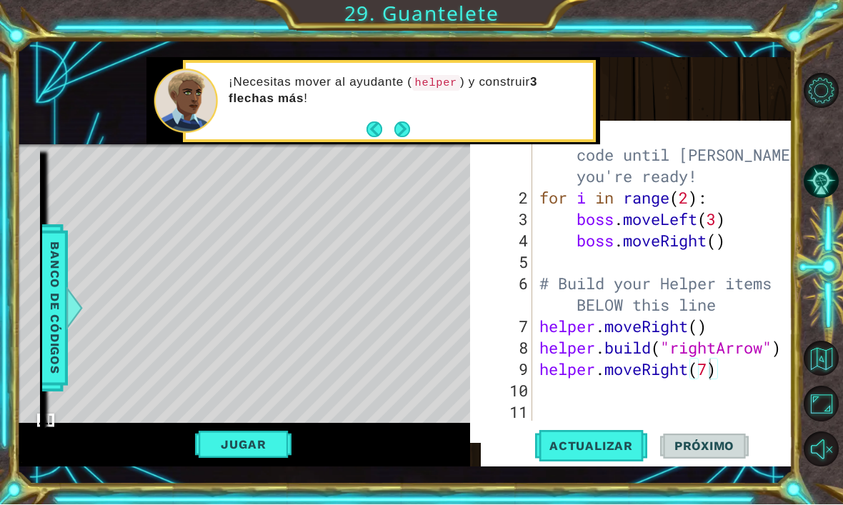
click at [225, 458] on button "Jugar" at bounding box center [243, 445] width 96 height 27
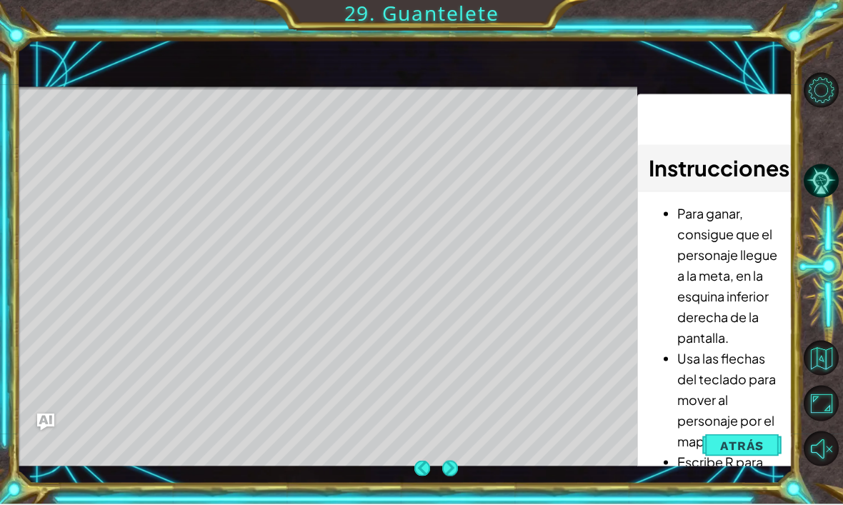
scroll to position [0, 0]
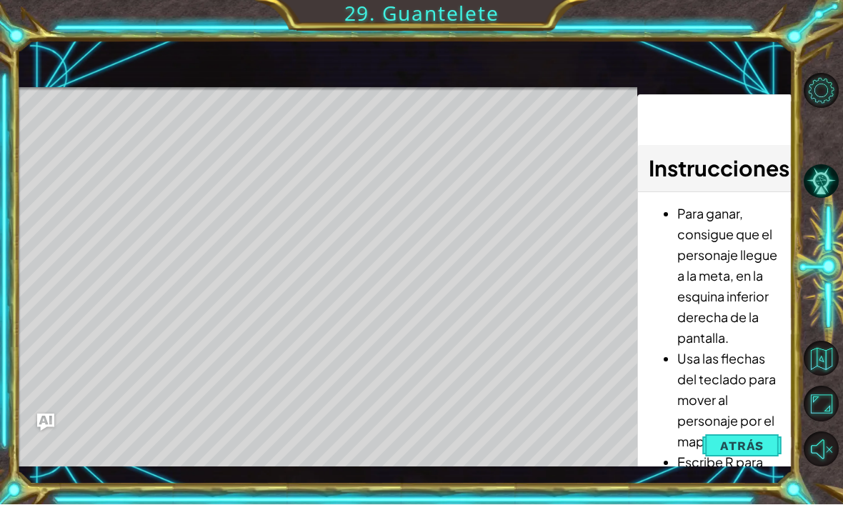
click at [742, 461] on button "Atrás" at bounding box center [741, 446] width 79 height 29
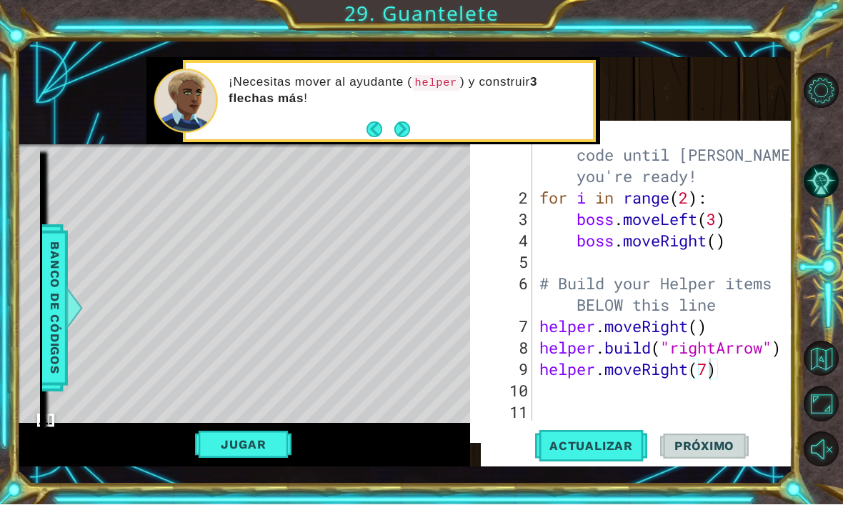
click at [249, 459] on button "Jugar" at bounding box center [243, 445] width 96 height 27
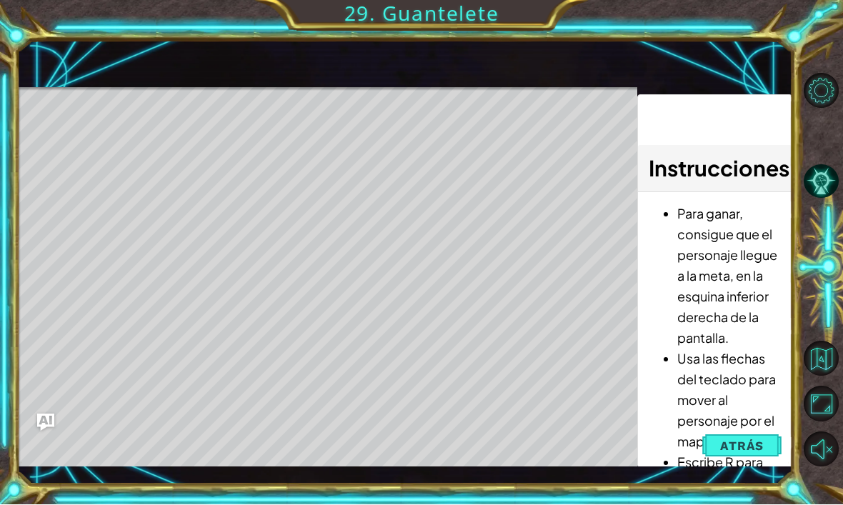
click at [735, 454] on span "Atrás" at bounding box center [742, 446] width 44 height 14
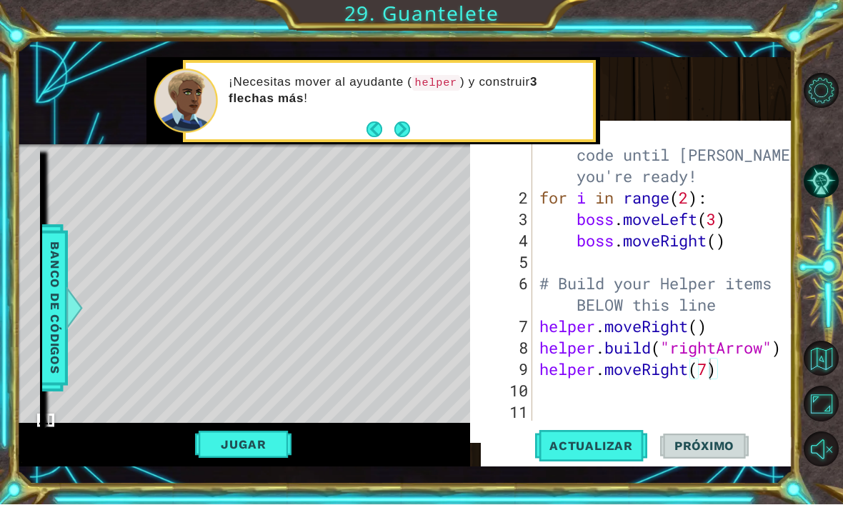
click at [261, 459] on button "Jugar" at bounding box center [243, 445] width 96 height 27
click at [245, 459] on button "Jugar" at bounding box center [243, 445] width 96 height 27
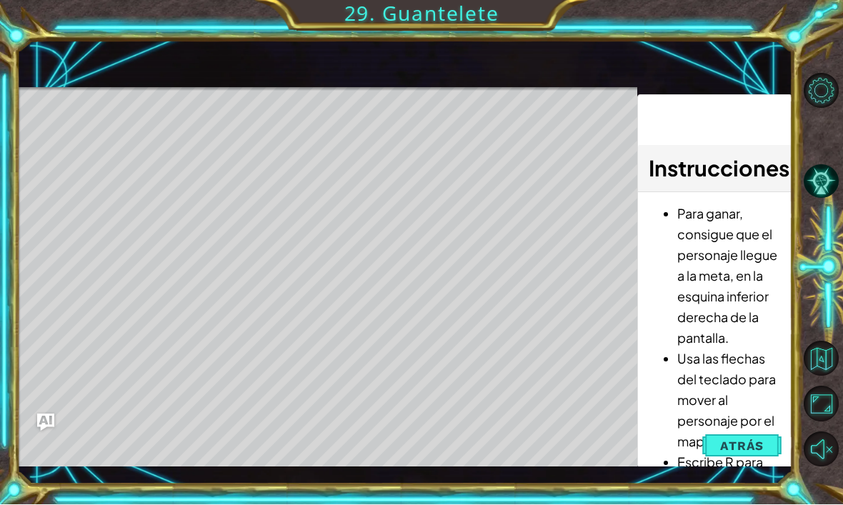
click at [747, 454] on span "Atrás" at bounding box center [742, 446] width 44 height 14
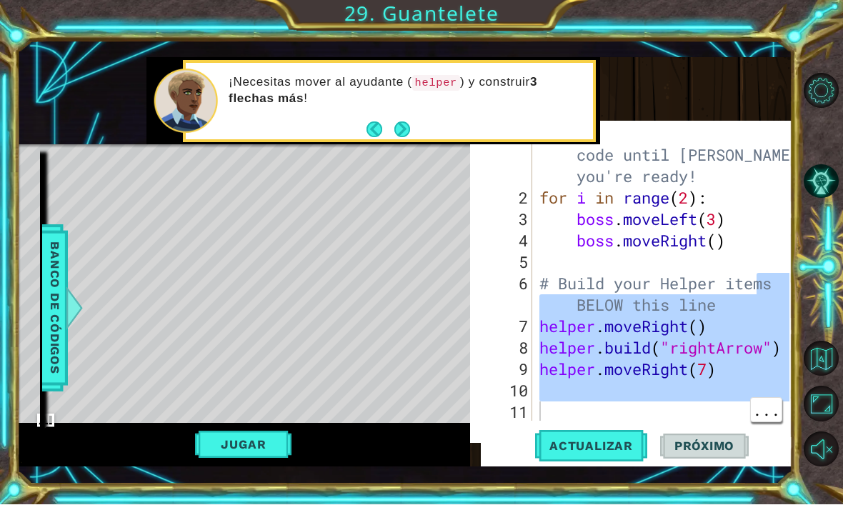
click at [760, 152] on div "helper.moveRight(7) 1 2 3 4 5 6 7 8 9 10 11 # Don't touch the boss code until […" at bounding box center [631, 290] width 322 height 322
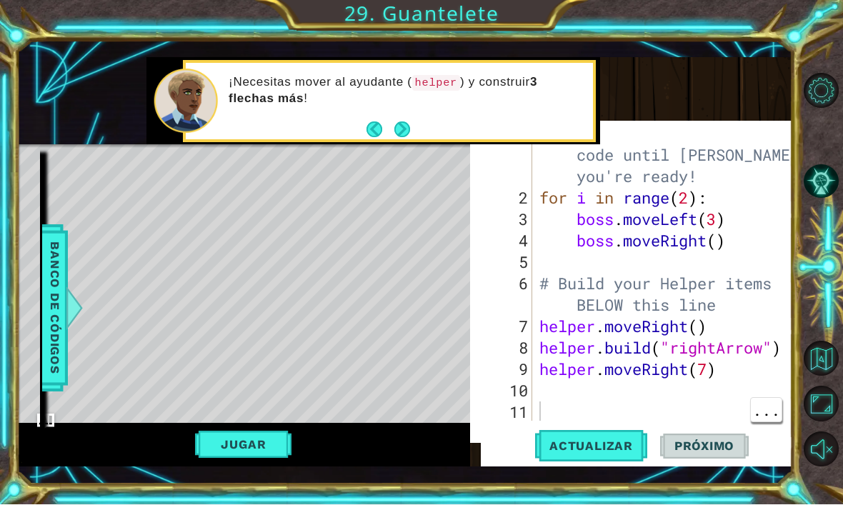
click at [619, 454] on span "Actualizar" at bounding box center [591, 446] width 112 height 14
click at [622, 467] on button "Actualizar" at bounding box center [591, 447] width 112 height 41
click at [266, 459] on button "Jugar" at bounding box center [243, 445] width 96 height 27
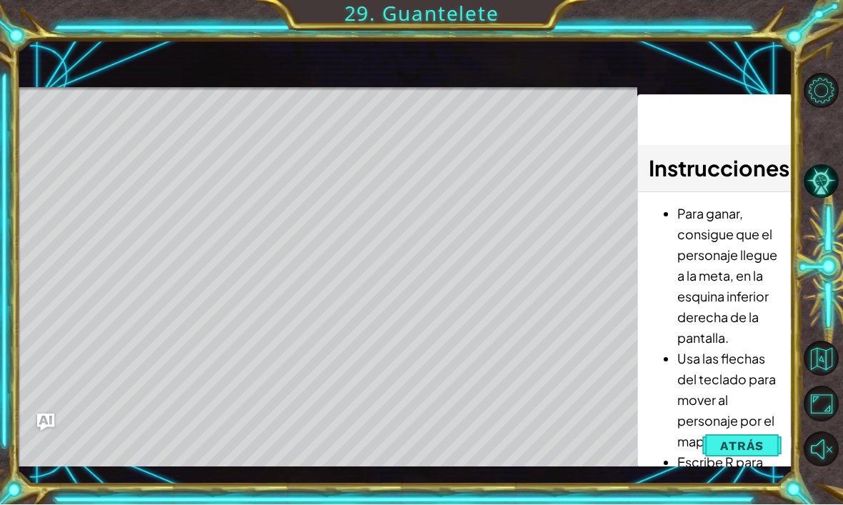
click at [745, 454] on span "Atrás" at bounding box center [742, 446] width 44 height 14
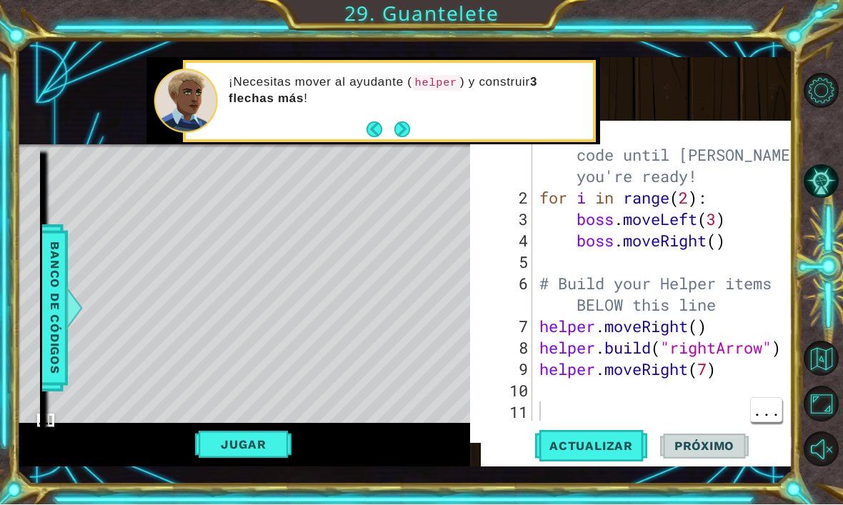
click at [594, 467] on button "Actualizar" at bounding box center [591, 447] width 112 height 41
click at [727, 394] on div "# Don't touch the boss code until [PERSON_NAME] says you're ready! for i in ran…" at bounding box center [667, 306] width 260 height 364
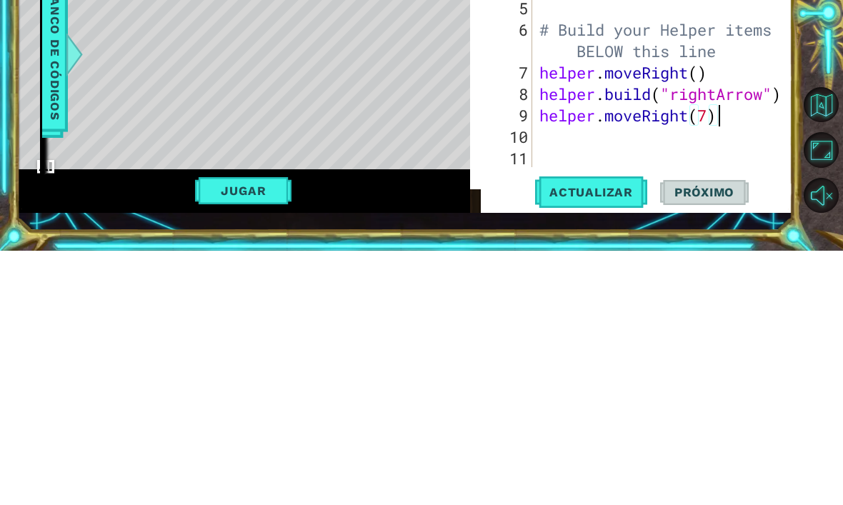
scroll to position [49, 0]
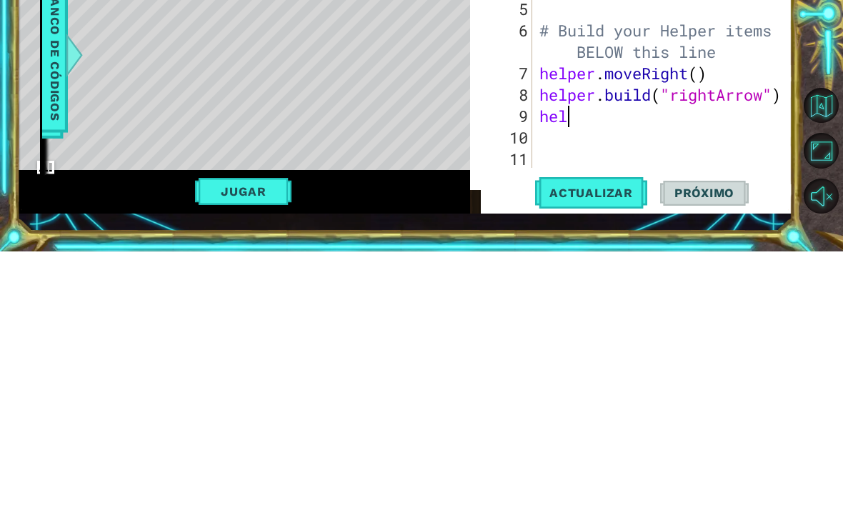
type textarea "h"
click at [608, 439] on span "Actualizar" at bounding box center [591, 446] width 112 height 14
click at [242, 432] on button "Jugar" at bounding box center [243, 445] width 96 height 27
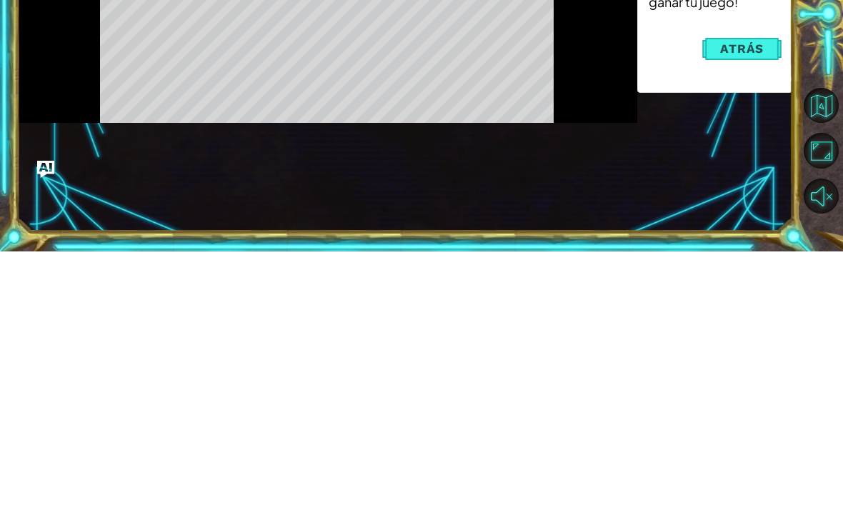
scroll to position [0, 0]
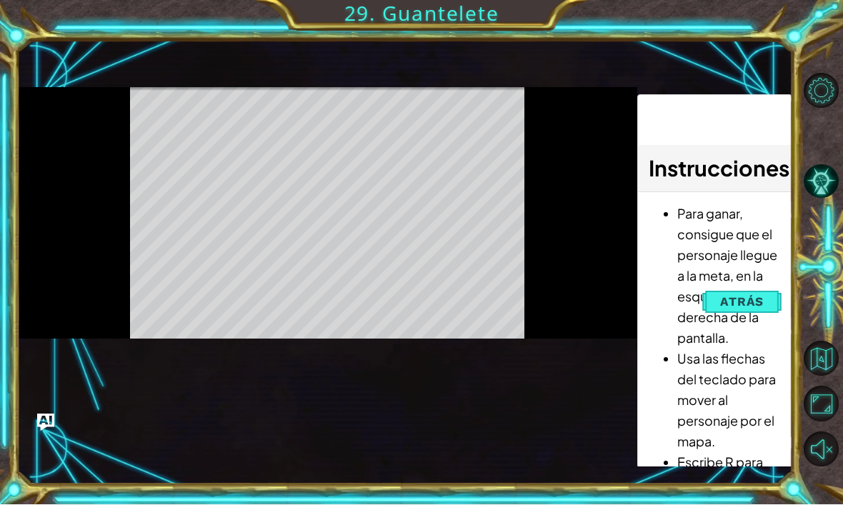
click at [765, 317] on button "Atrás" at bounding box center [741, 302] width 79 height 29
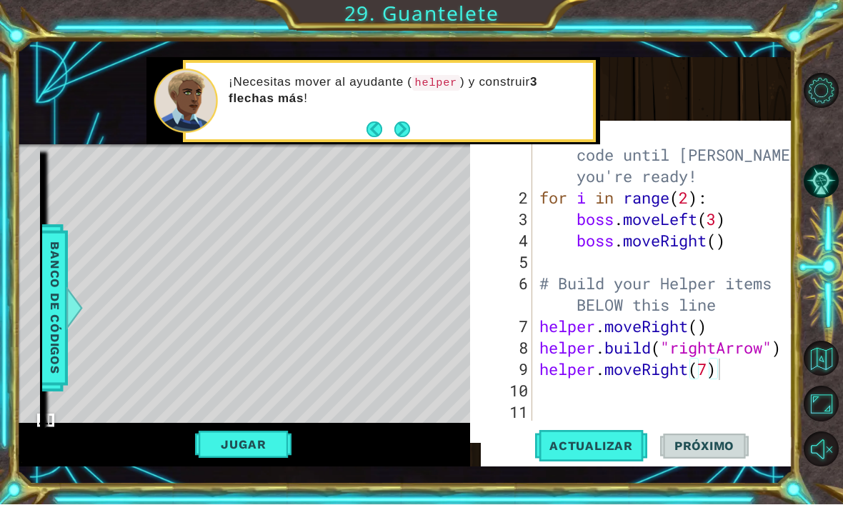
click at [611, 460] on button "Actualizar" at bounding box center [591, 447] width 112 height 41
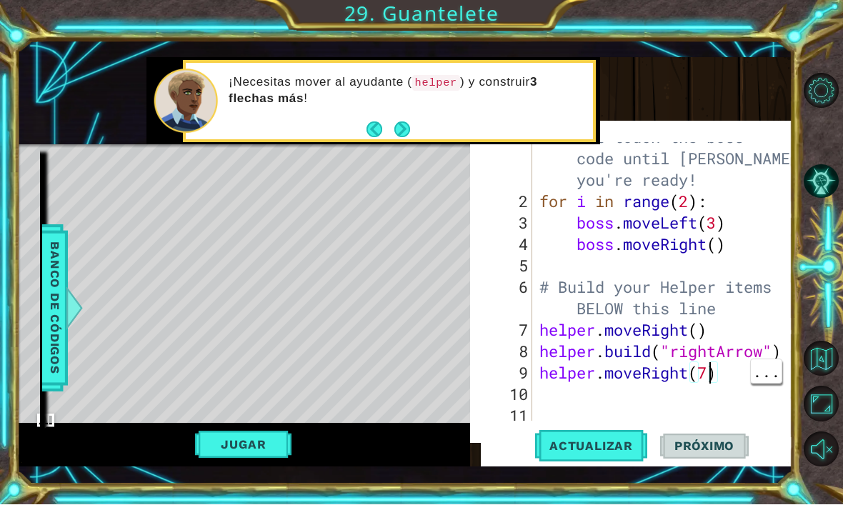
click at [710, 398] on div "# Don't touch the boss code until [PERSON_NAME] says you're ready! for i in ran…" at bounding box center [667, 309] width 260 height 364
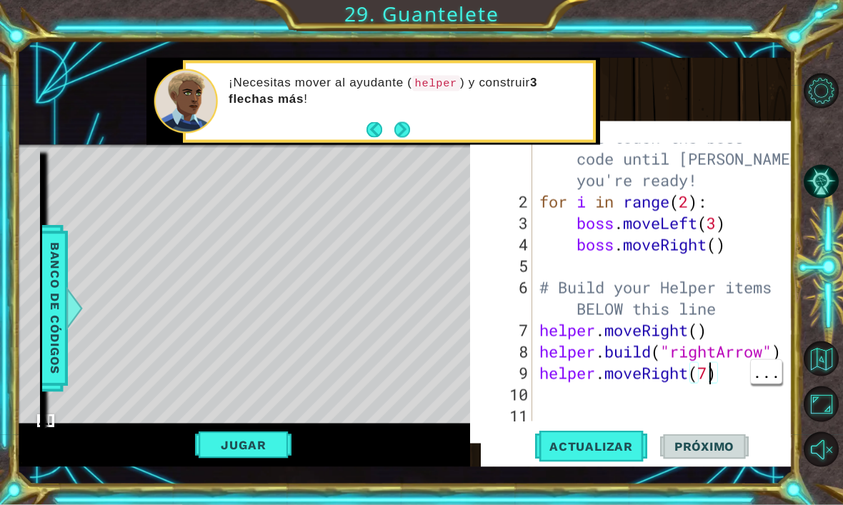
scroll to position [21, 0]
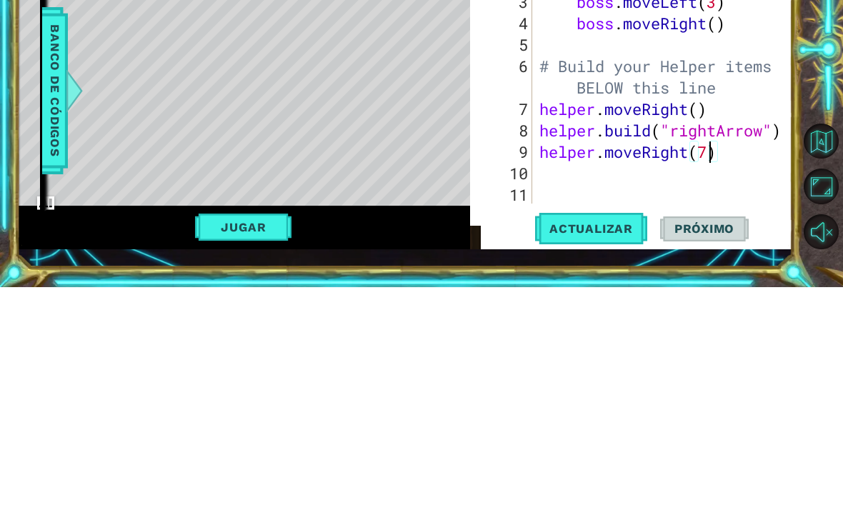
type textarea "helper.moveRight()"
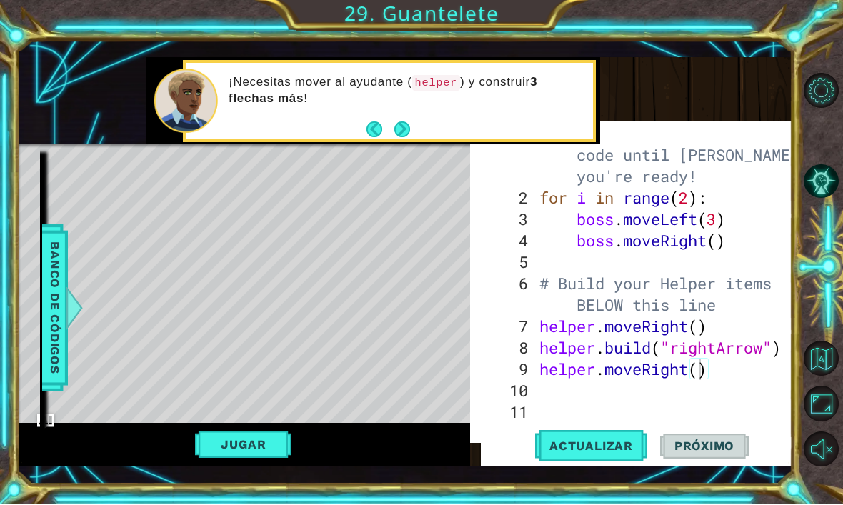
click at [614, 454] on span "Actualizar" at bounding box center [591, 446] width 112 height 14
click at [269, 459] on button "Jugar" at bounding box center [243, 445] width 96 height 27
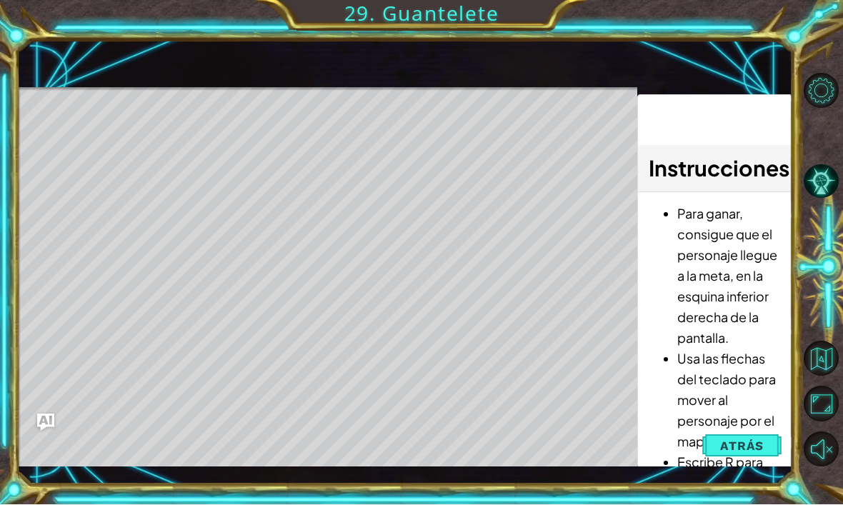
click at [761, 461] on button "Atrás" at bounding box center [741, 446] width 79 height 29
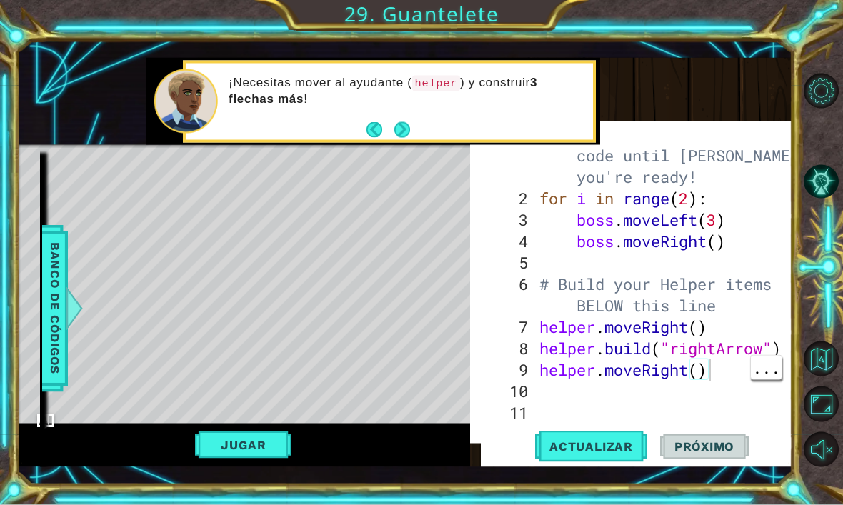
scroll to position [0, 0]
click at [727, 417] on div "# Don't touch the boss code until [PERSON_NAME] says you're ready! for i in ran…" at bounding box center [667, 306] width 260 height 364
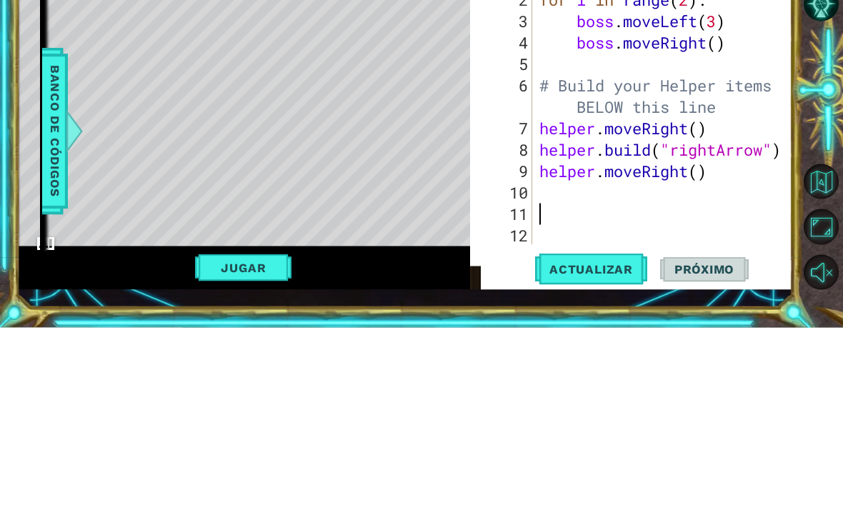
scroll to position [21, 0]
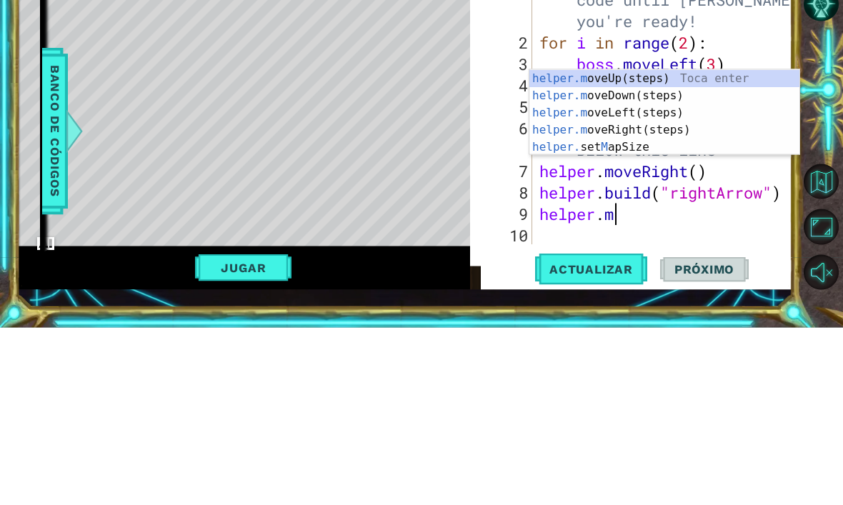
type textarea "helper"
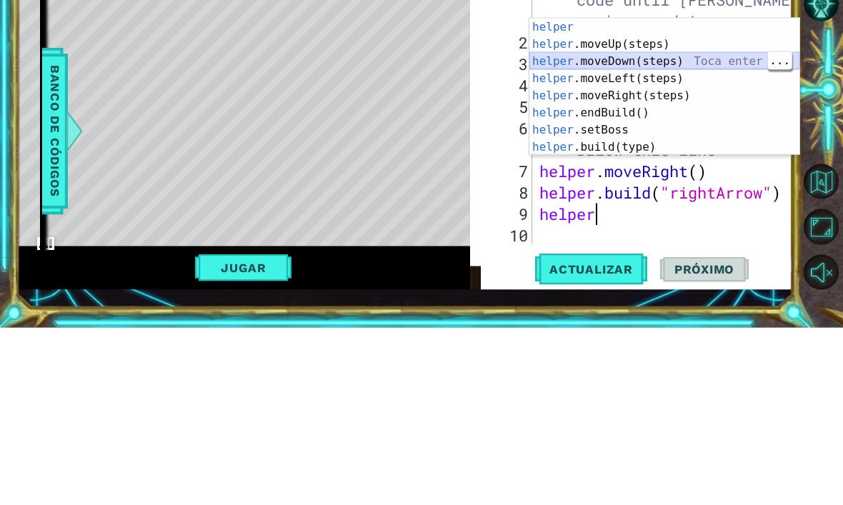
click at [649, 196] on div "helper Toca enter helper .moveUp(steps) Toca enter helper .moveDown(steps) Toca…" at bounding box center [664, 281] width 270 height 171
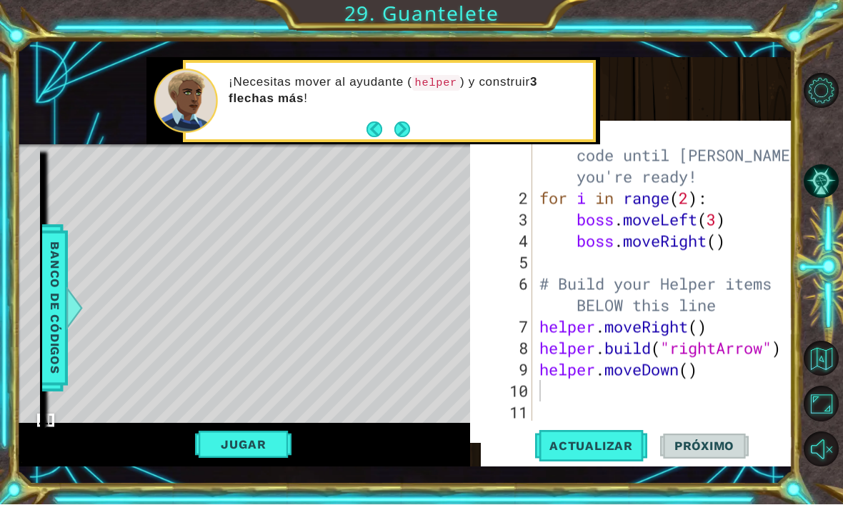
click at [615, 454] on span "Actualizar" at bounding box center [591, 446] width 112 height 14
click at [239, 459] on button "Jugar" at bounding box center [243, 445] width 96 height 27
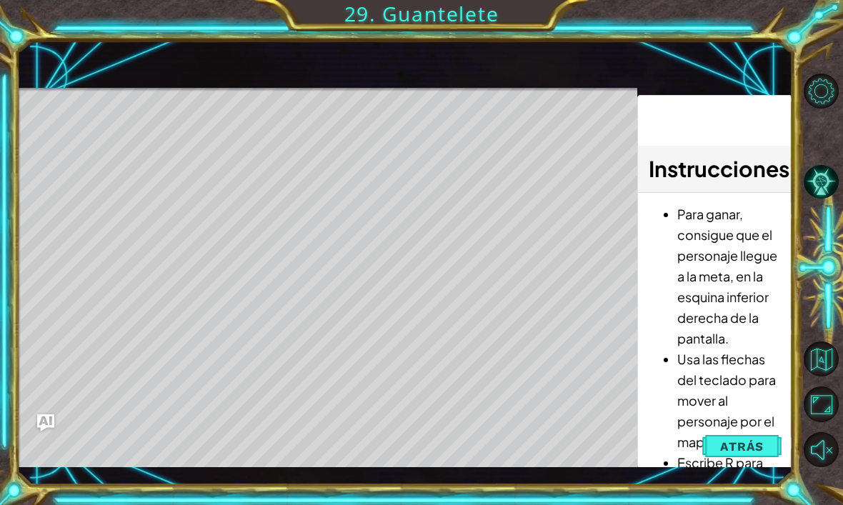
scroll to position [48, 0]
